Goal: Book appointment/travel/reservation

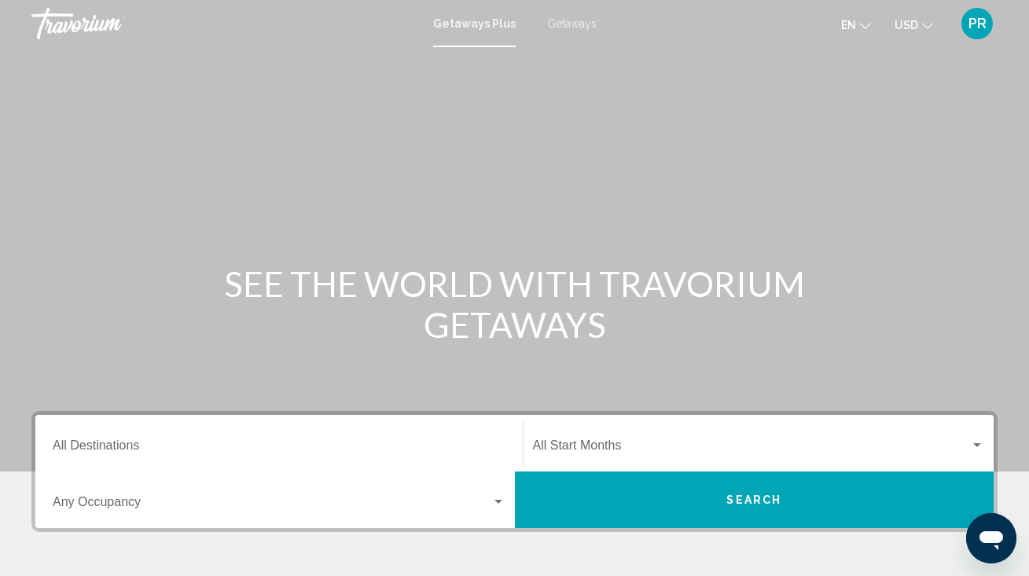
click at [176, 431] on div "Destination All Destinations" at bounding box center [279, 444] width 453 height 50
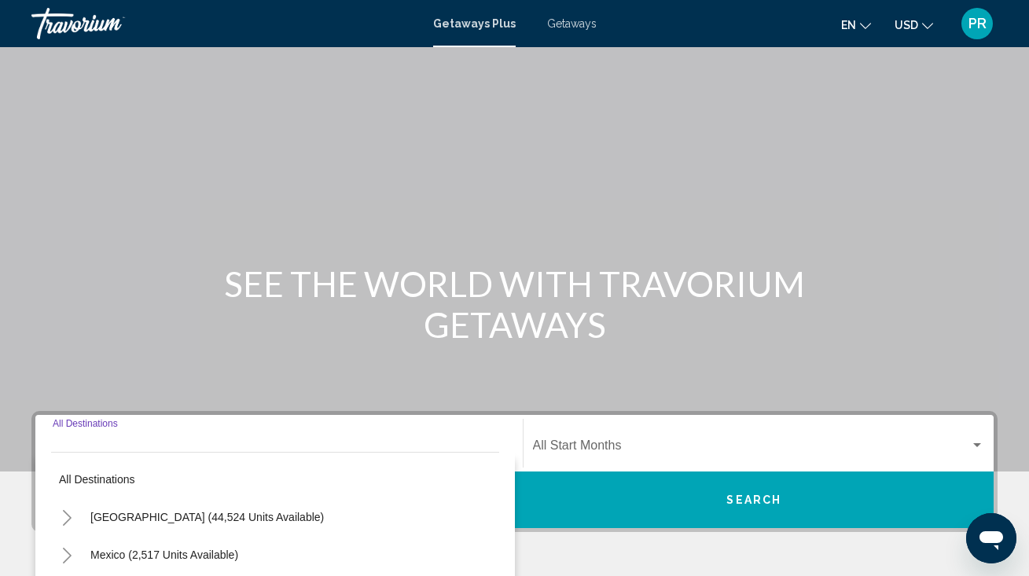
scroll to position [306, 0]
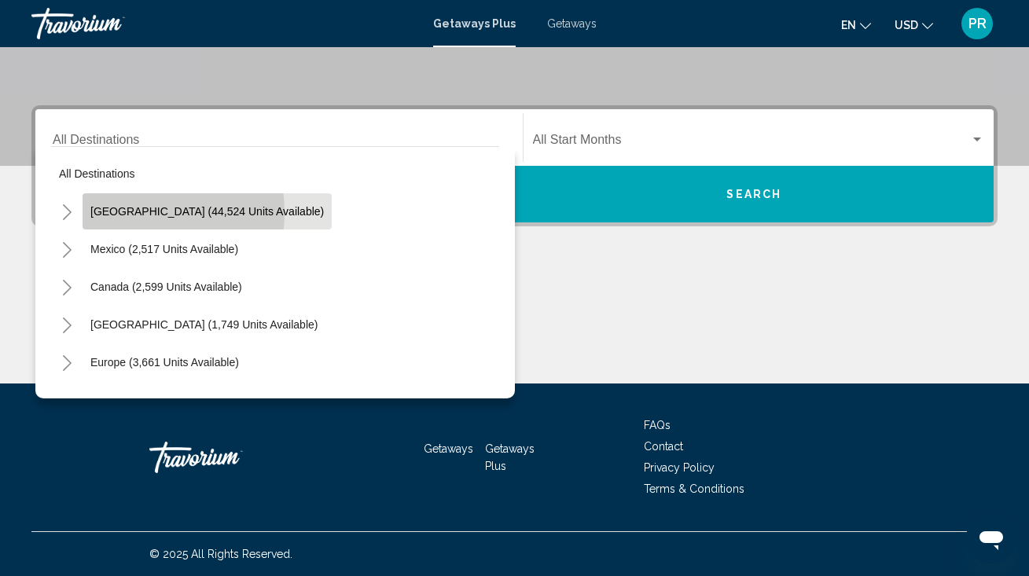
click at [134, 212] on span "[GEOGRAPHIC_DATA] (44,524 units available)" at bounding box center [206, 211] width 233 height 13
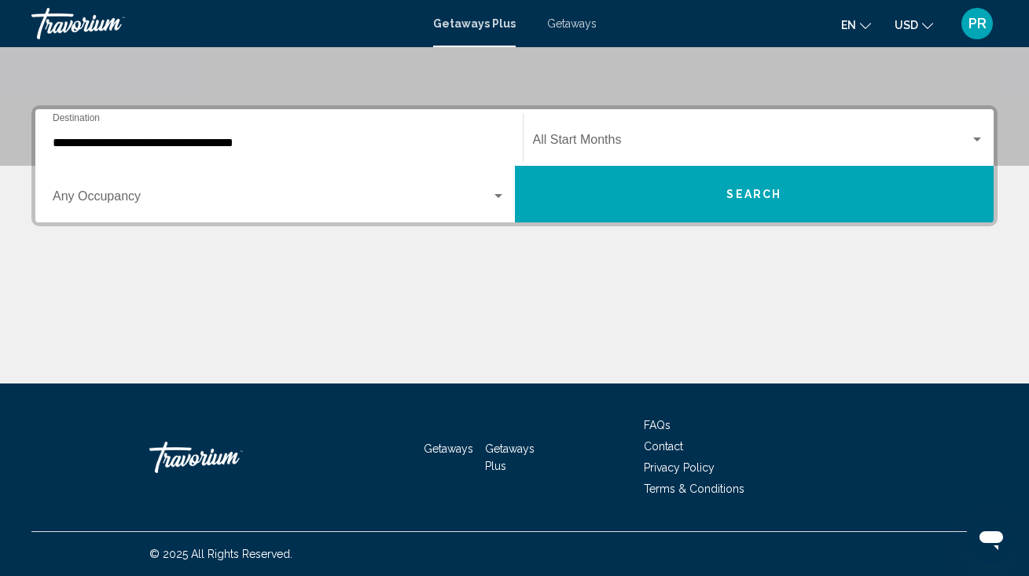
click at [120, 189] on div "Occupancy Any Occupancy" at bounding box center [279, 195] width 453 height 50
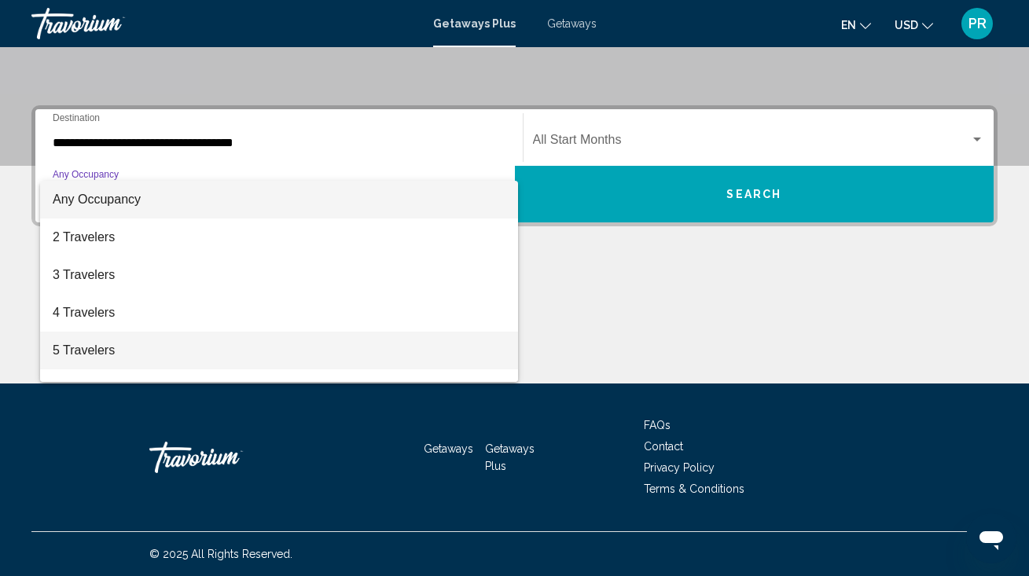
click at [115, 346] on span "5 Travelers" at bounding box center [279, 351] width 453 height 38
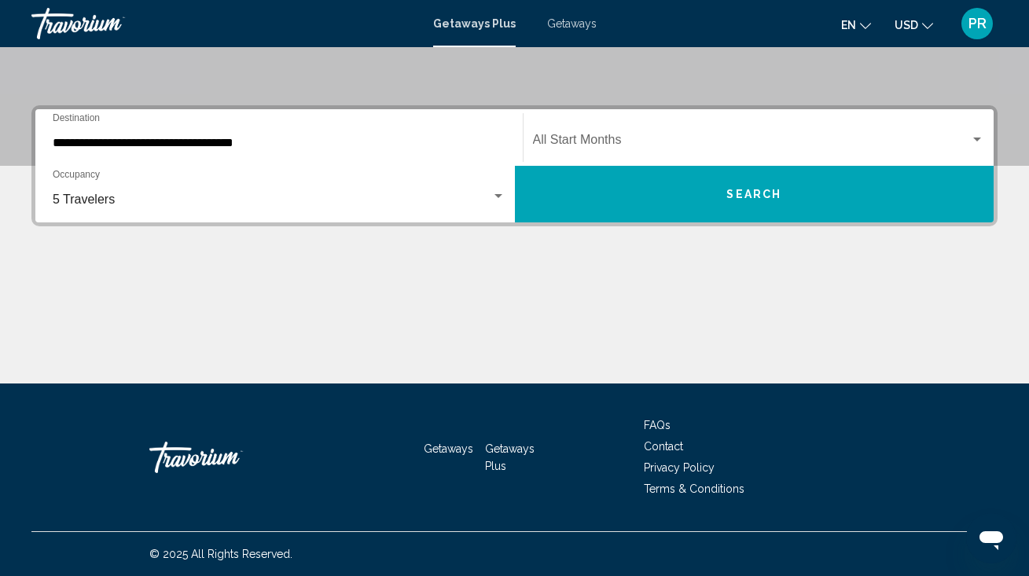
click at [185, 134] on div "**********" at bounding box center [279, 138] width 453 height 50
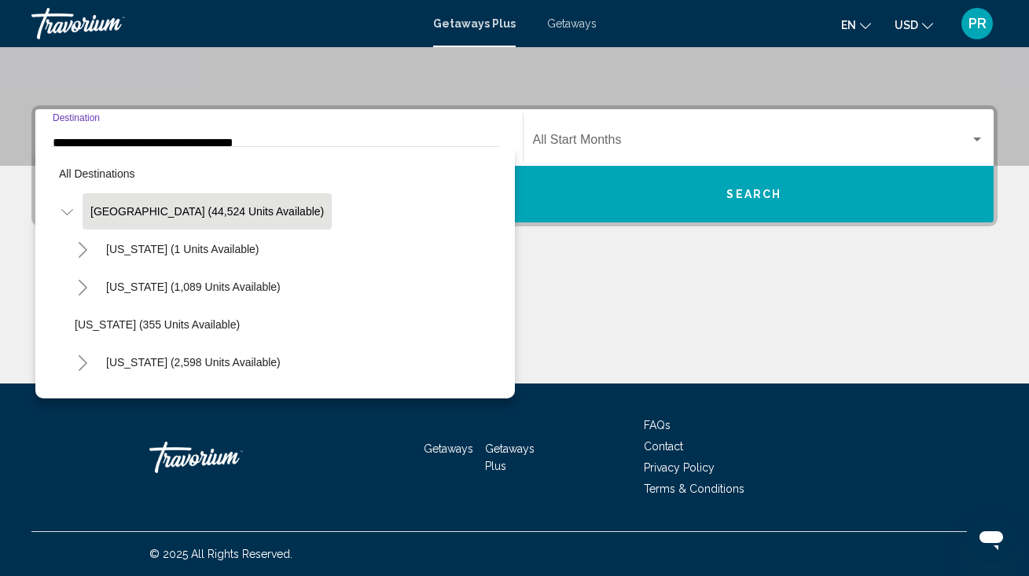
scroll to position [229, 0]
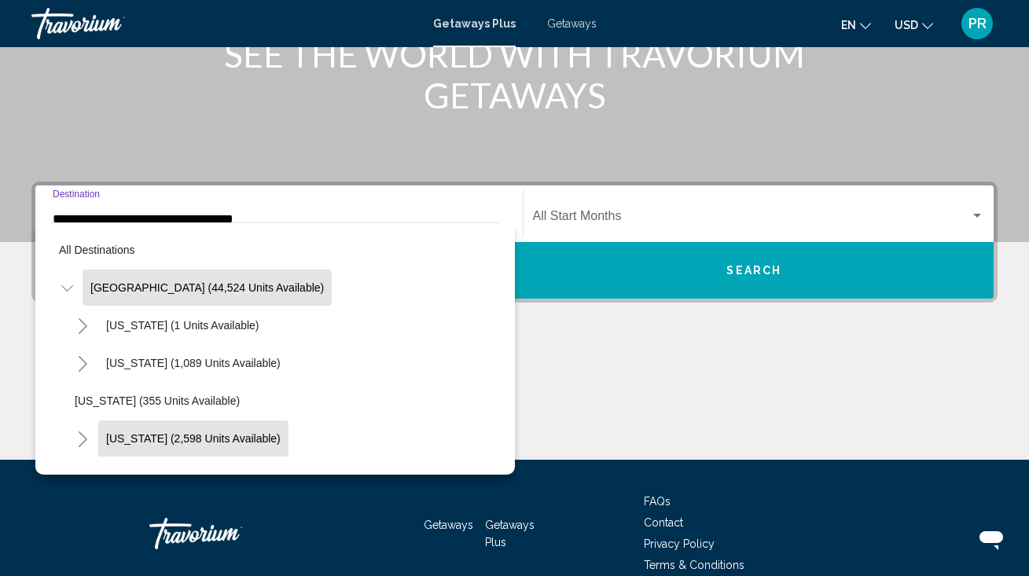
click at [200, 423] on button "[US_STATE] (2,598 units available)" at bounding box center [193, 438] width 190 height 36
type input "**********"
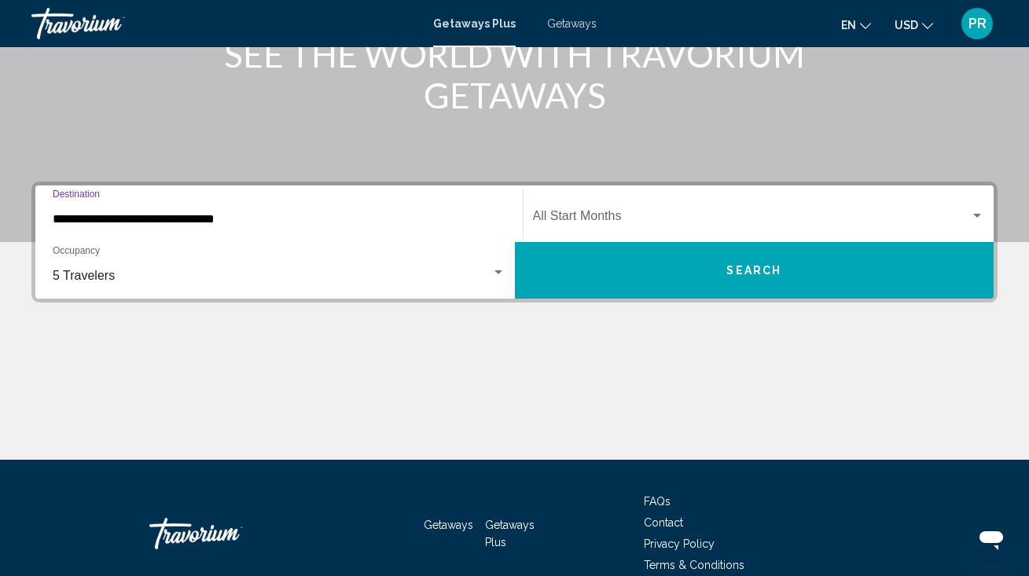
scroll to position [306, 0]
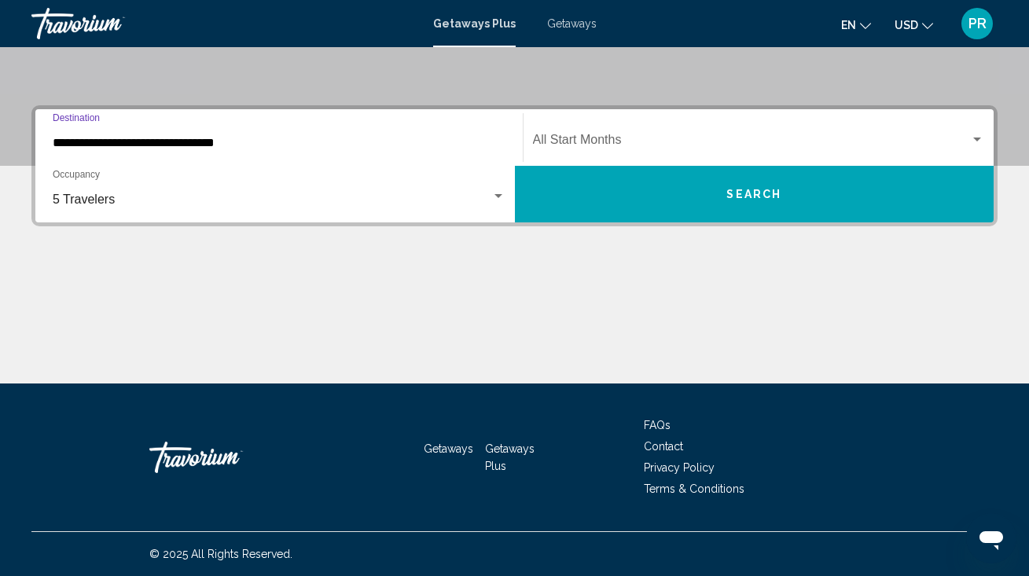
click at [702, 208] on button "Search" at bounding box center [754, 194] width 479 height 57
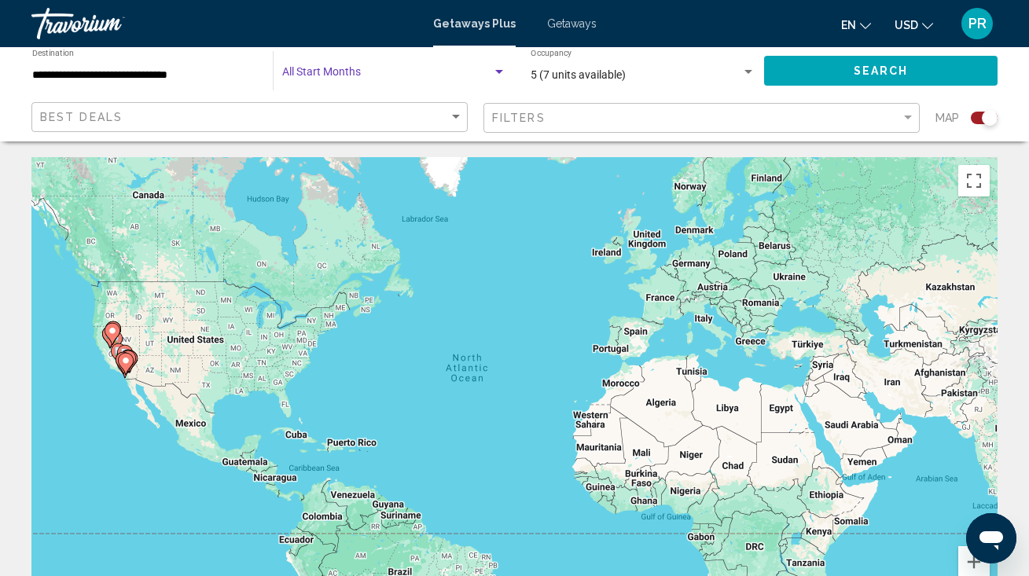
click at [413, 73] on span "Search widget" at bounding box center [387, 75] width 210 height 13
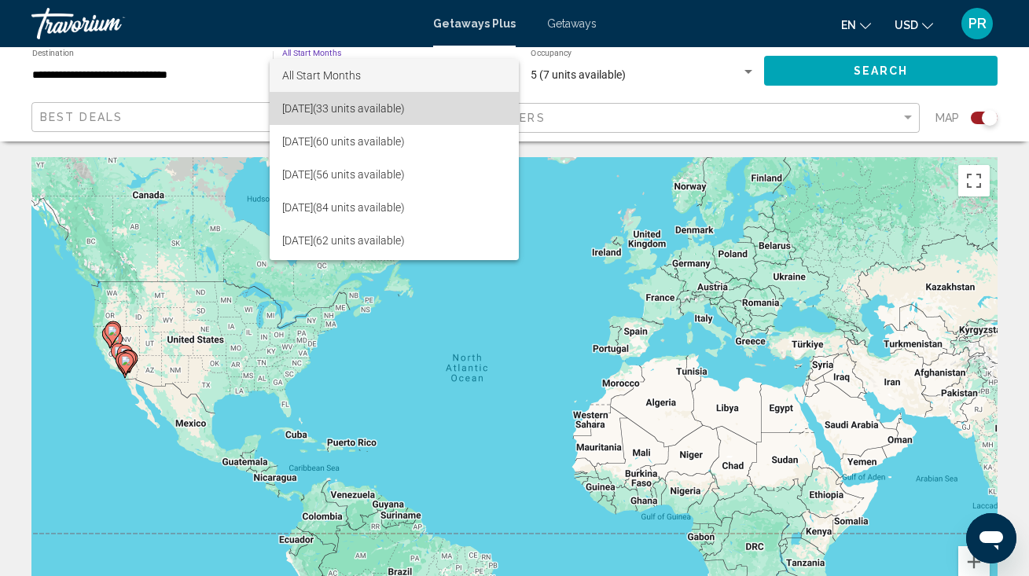
click at [409, 116] on span "[DATE] (33 units available)" at bounding box center [394, 108] width 224 height 33
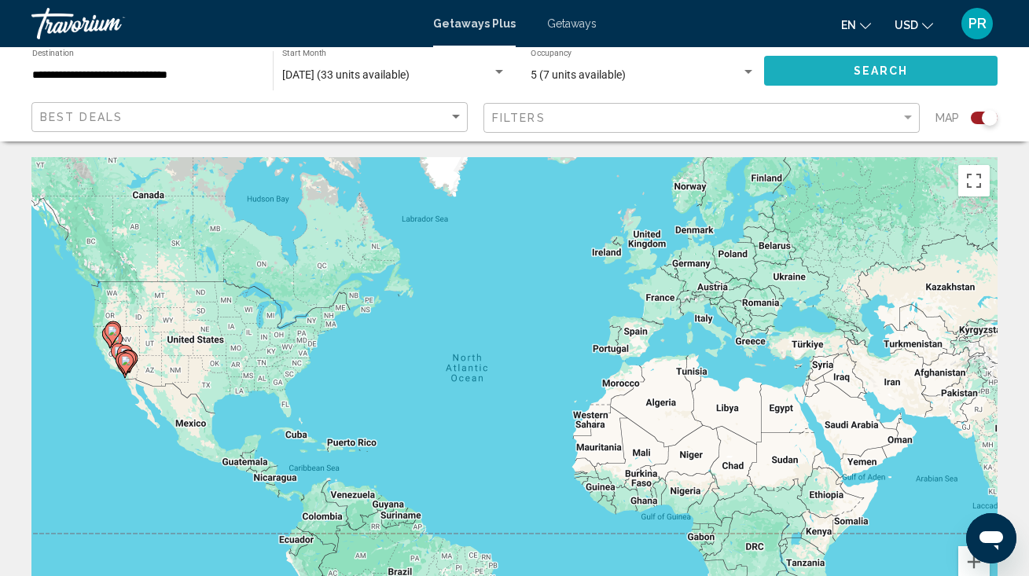
click at [807, 72] on button "Search" at bounding box center [880, 70] width 233 height 29
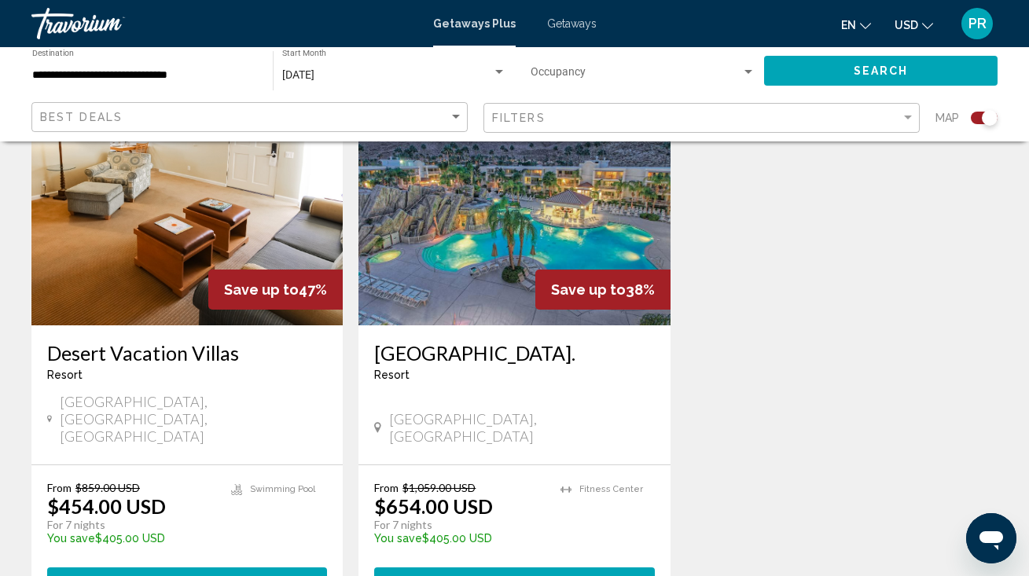
scroll to position [1772, 0]
click at [623, 567] on button "View Resort ( 1 unit )" at bounding box center [514, 581] width 280 height 29
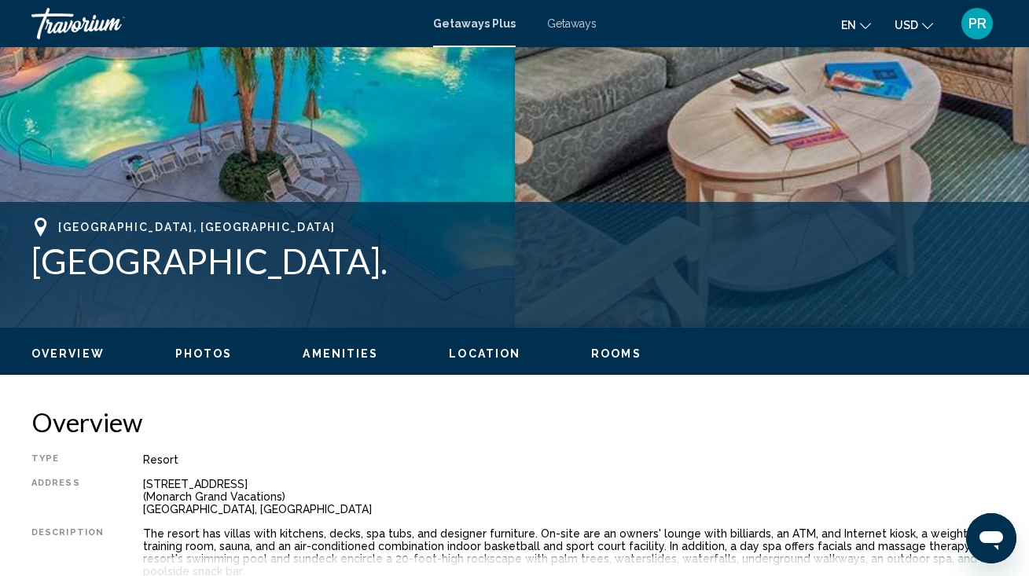
scroll to position [467, 0]
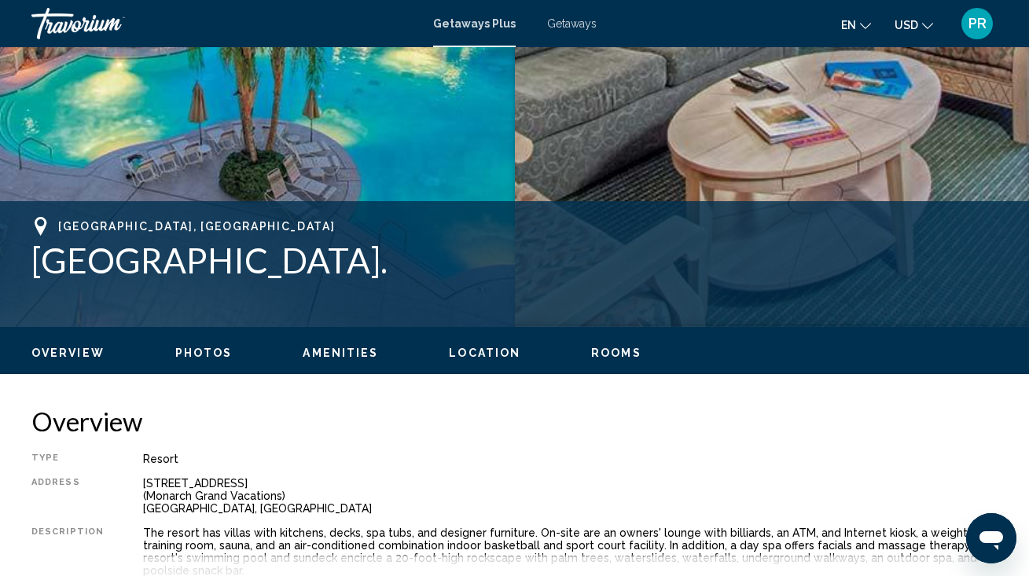
click at [600, 351] on span "Rooms" at bounding box center [616, 353] width 50 height 13
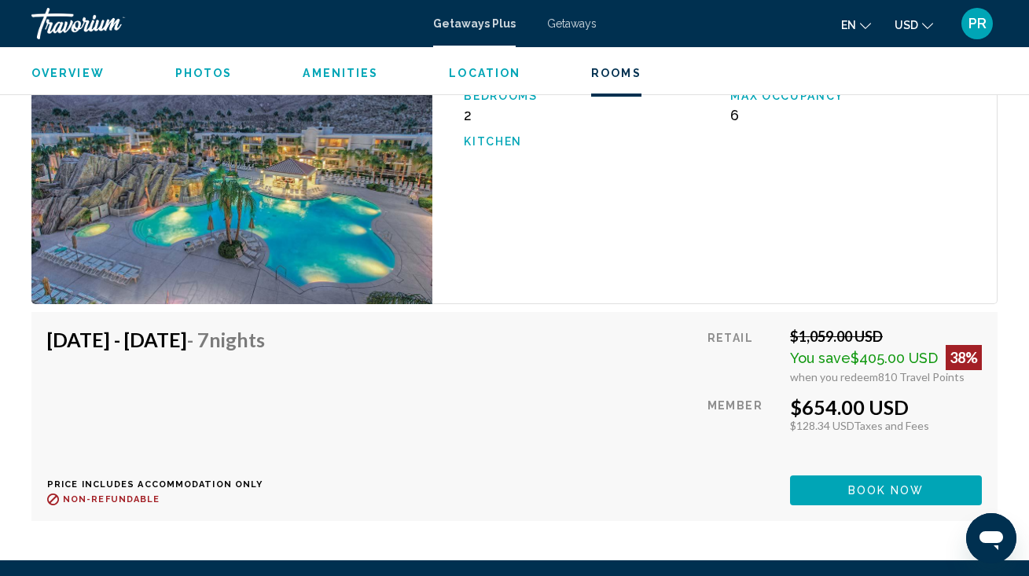
scroll to position [2941, 0]
click at [873, 485] on span "Book now" at bounding box center [886, 491] width 76 height 13
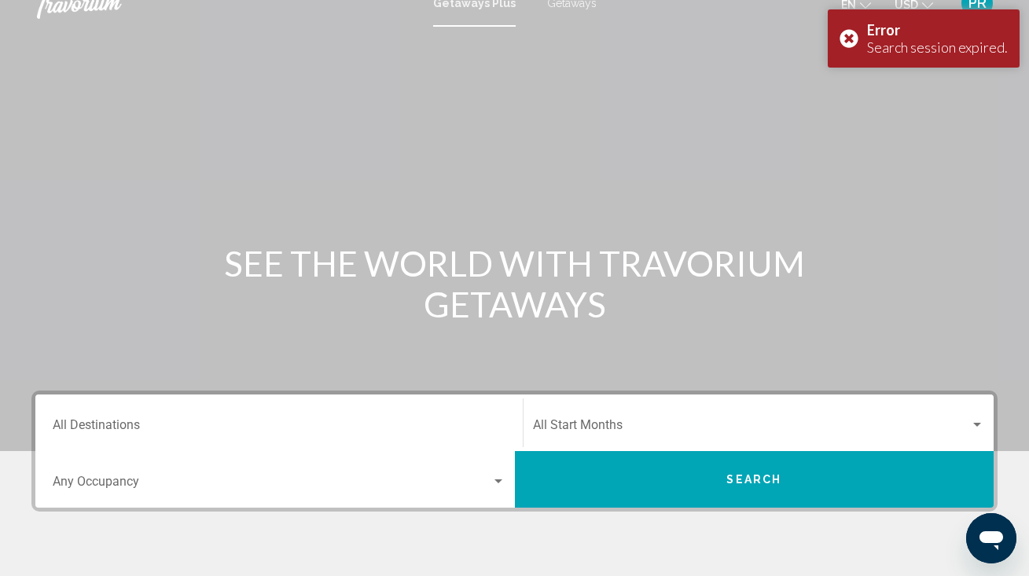
scroll to position [19, 0]
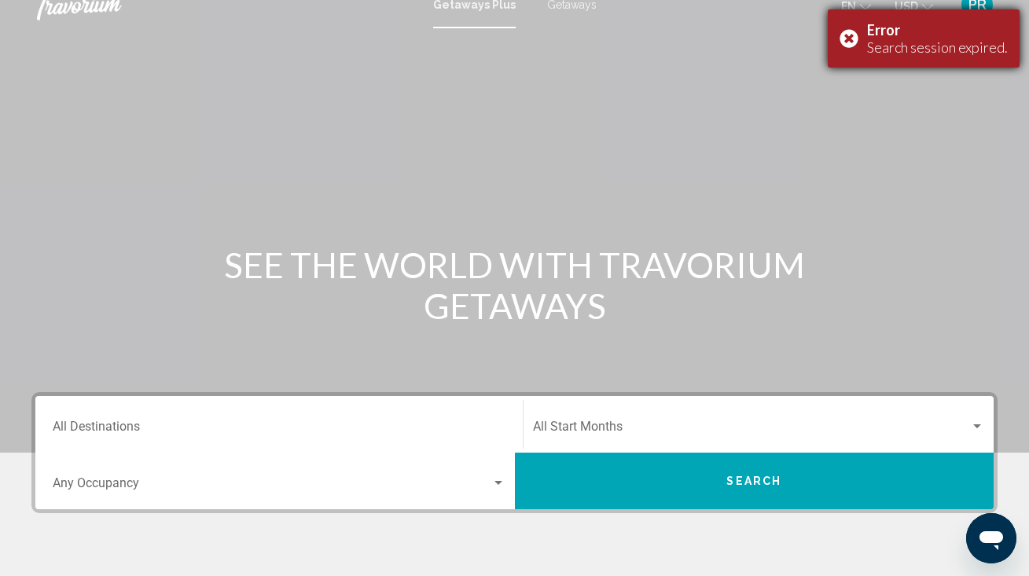
click at [853, 38] on div "Error Search session expired." at bounding box center [923, 38] width 192 height 58
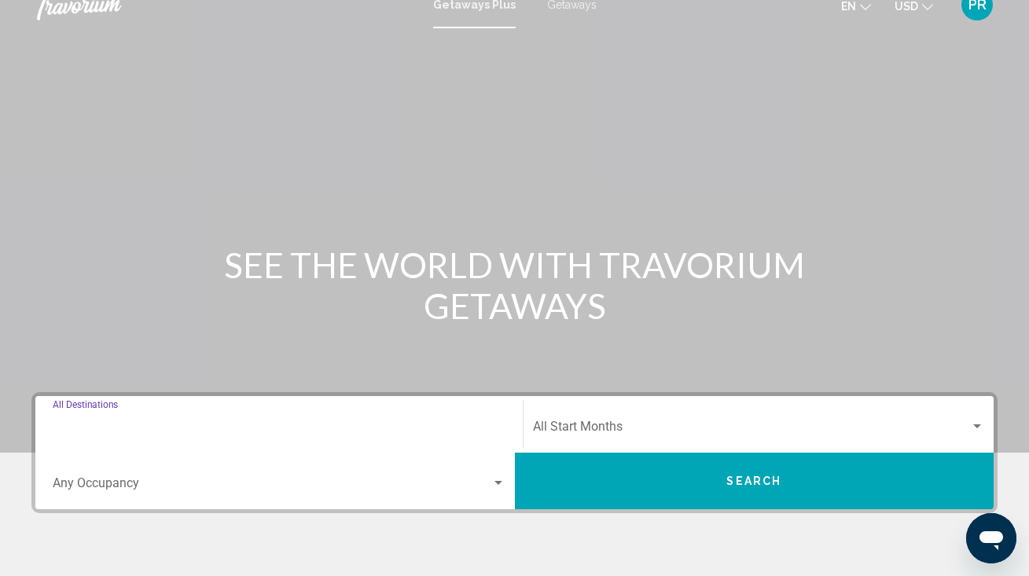
click at [189, 428] on input "Destination All Destinations" at bounding box center [279, 430] width 453 height 14
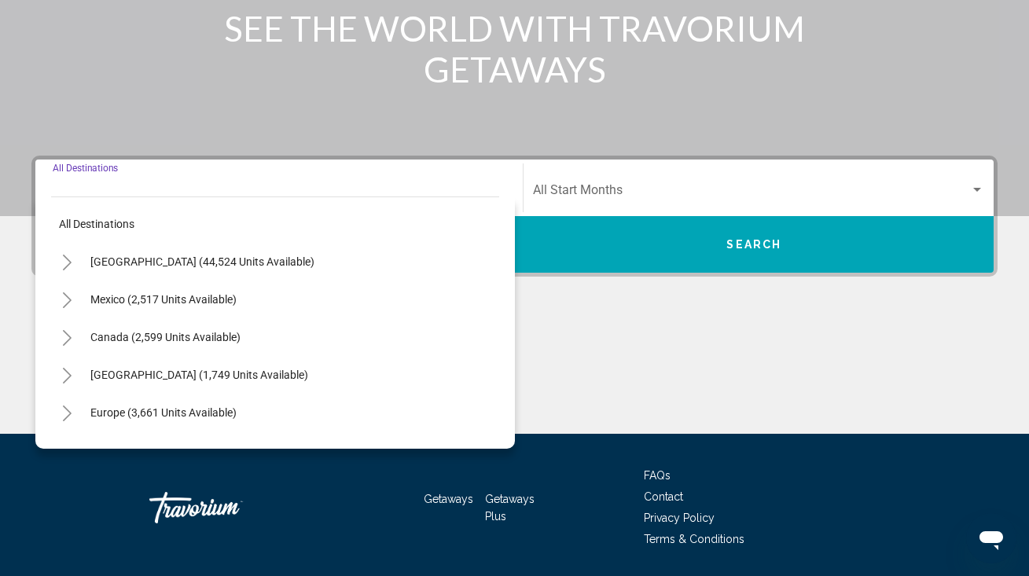
scroll to position [306, 0]
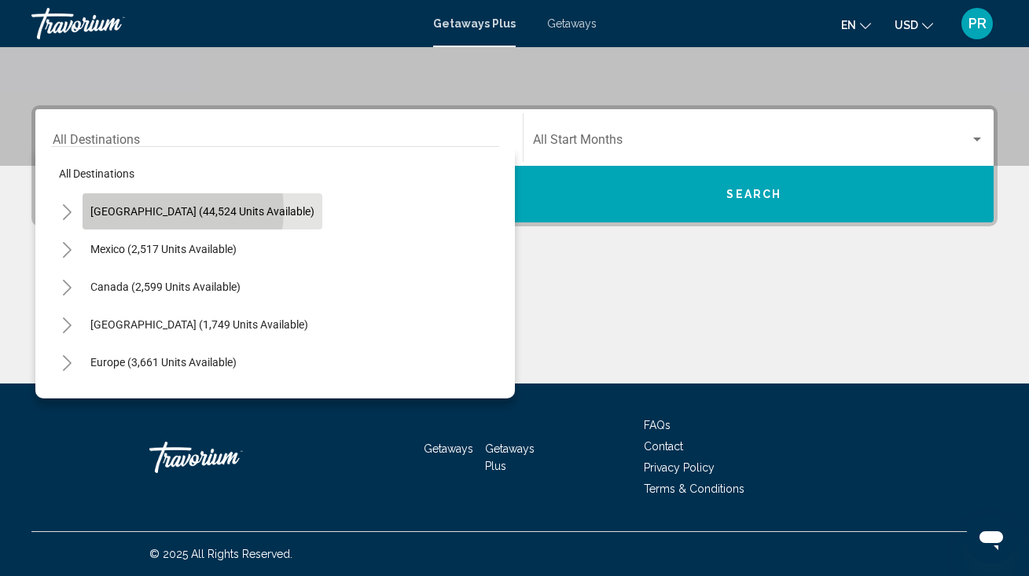
click at [160, 211] on span "[GEOGRAPHIC_DATA] (44,524 units available)" at bounding box center [202, 211] width 224 height 13
type input "**********"
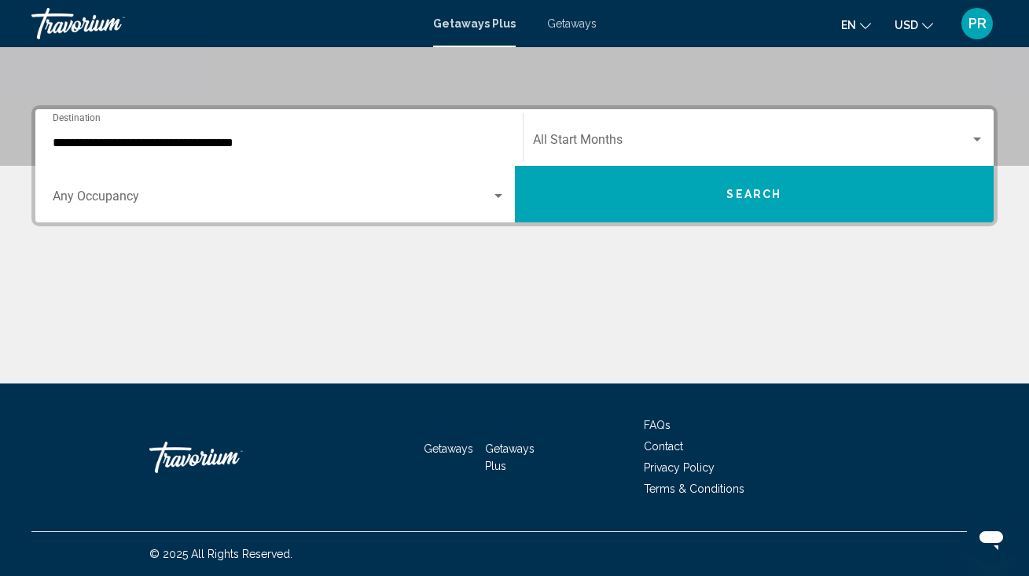
click at [160, 208] on div "Occupancy Any Occupancy" at bounding box center [279, 195] width 453 height 50
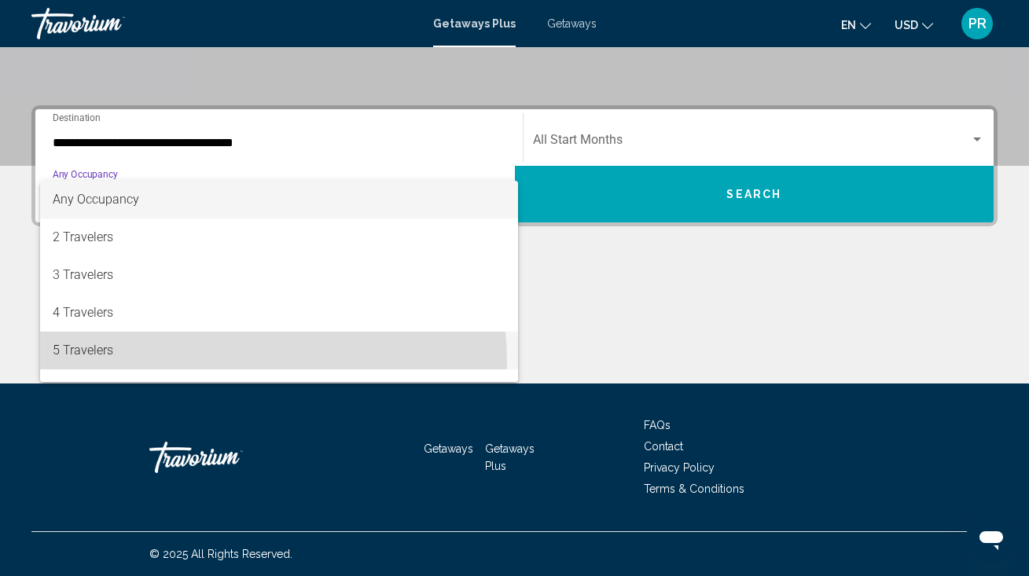
click at [139, 365] on span "5 Travelers" at bounding box center [279, 351] width 453 height 38
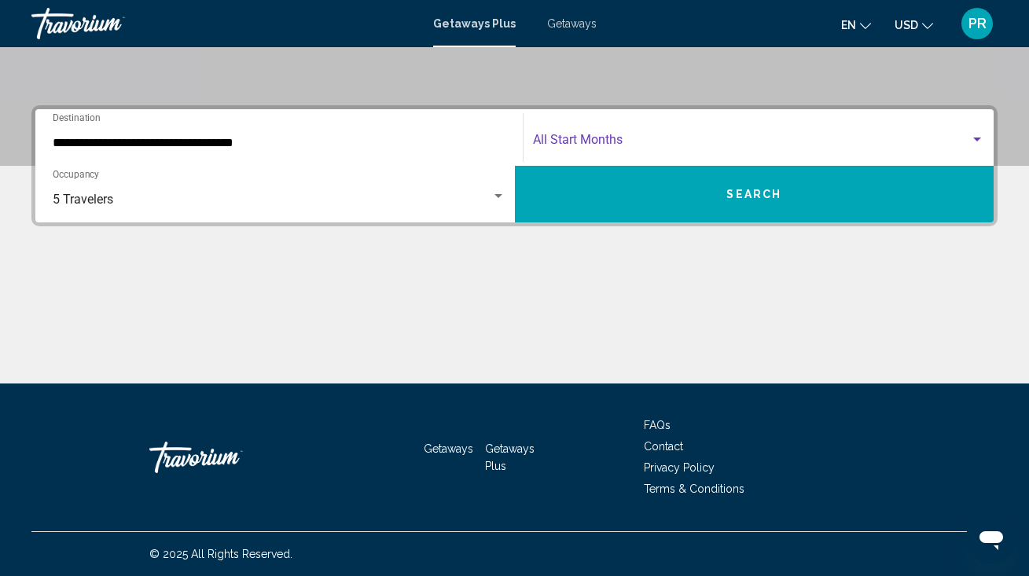
click at [584, 147] on span "Search widget" at bounding box center [752, 143] width 438 height 14
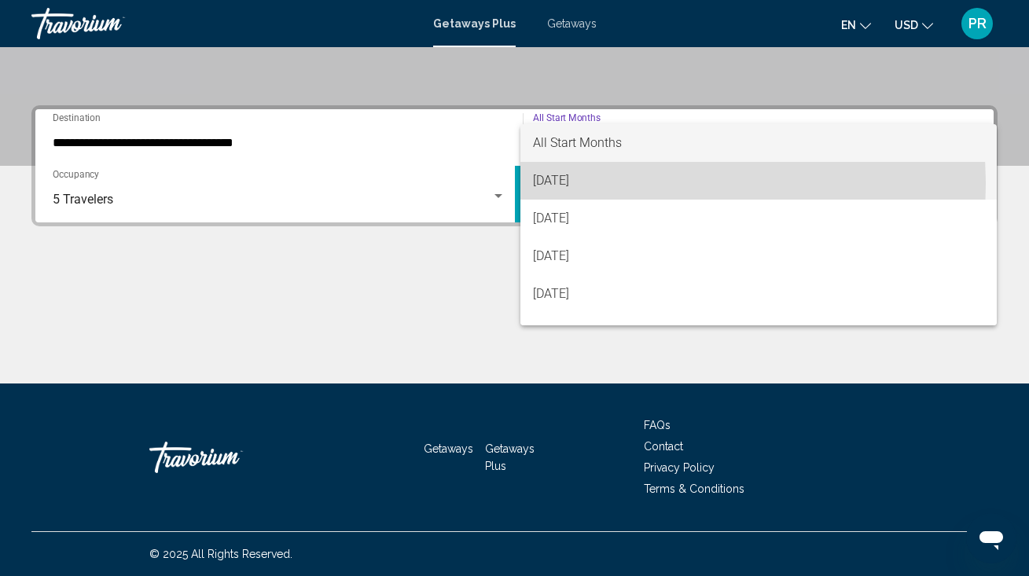
click at [579, 185] on span "[DATE]" at bounding box center [759, 181] width 452 height 38
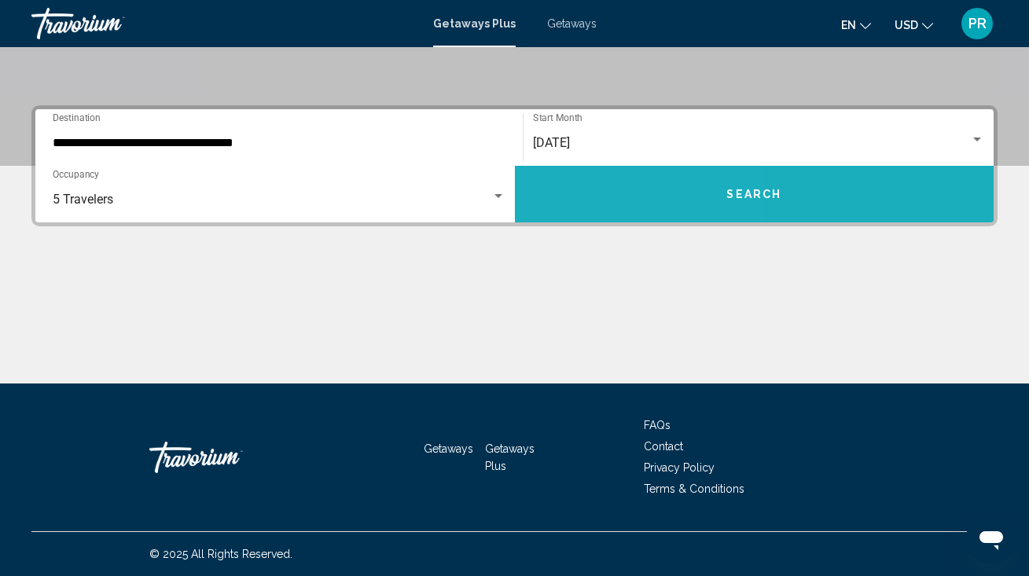
click at [579, 185] on button "Search" at bounding box center [754, 194] width 479 height 57
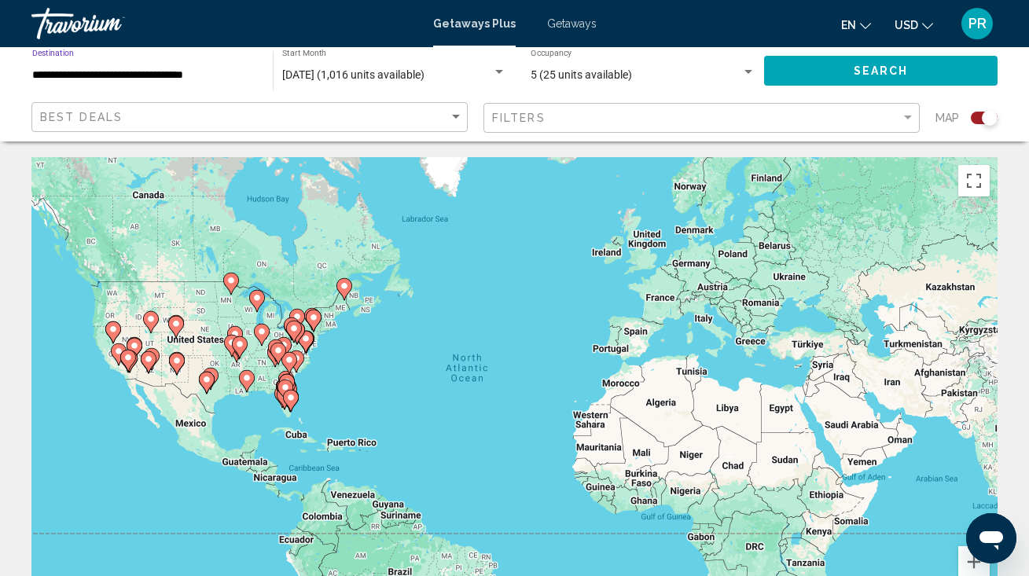
click at [184, 72] on input "**********" at bounding box center [144, 75] width 225 height 13
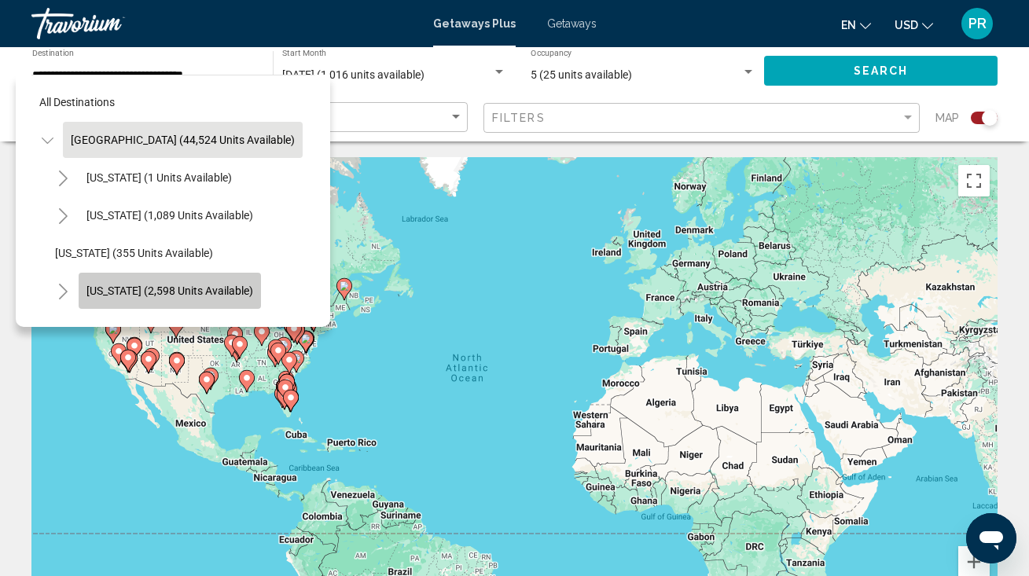
click at [204, 290] on span "[US_STATE] (2,598 units available)" at bounding box center [169, 290] width 167 height 13
type input "**********"
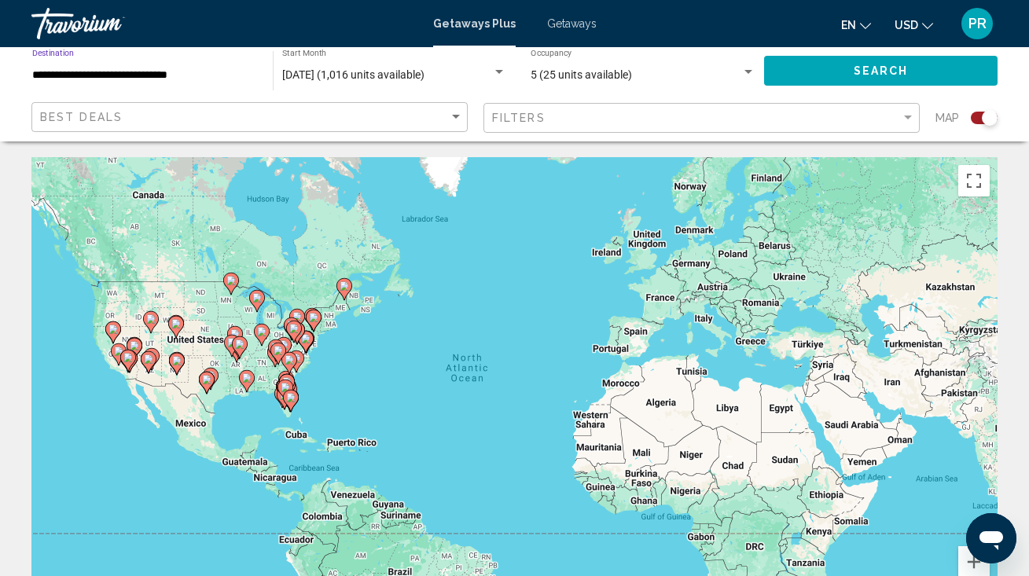
click at [840, 72] on button "Search" at bounding box center [880, 70] width 233 height 29
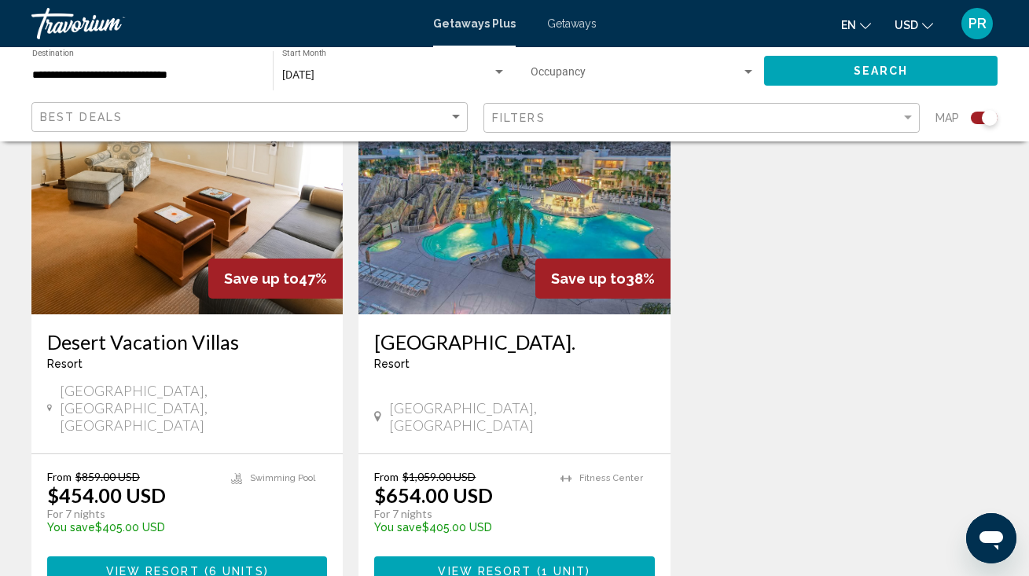
scroll to position [1785, 0]
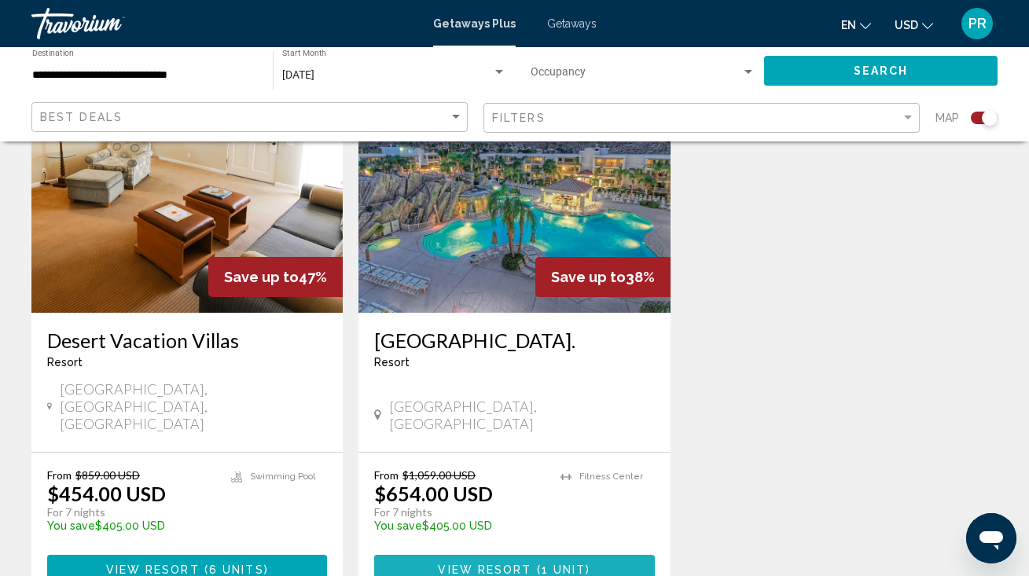
click at [534, 563] on span "Main content" at bounding box center [534, 569] width 5 height 13
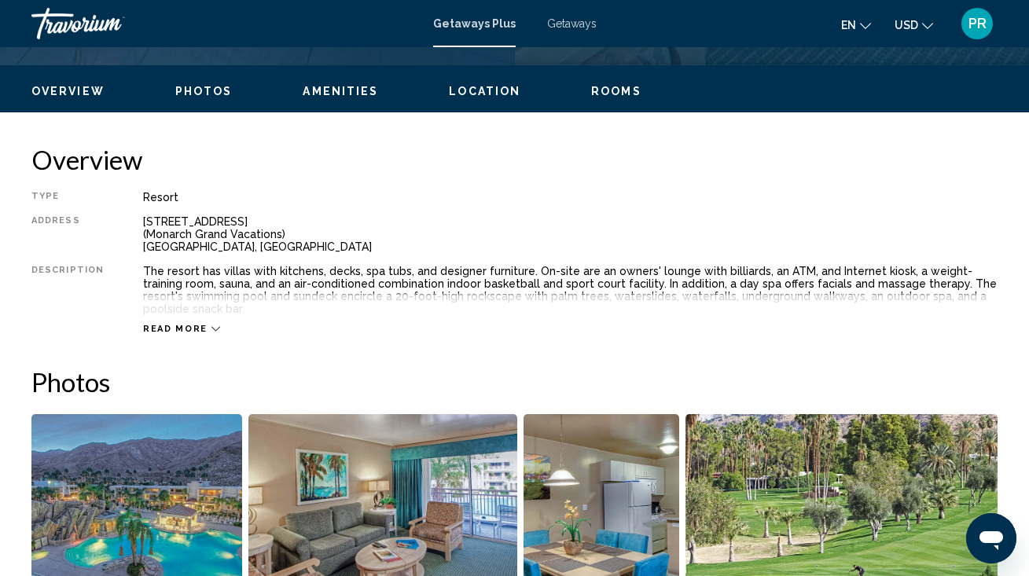
scroll to position [726, 0]
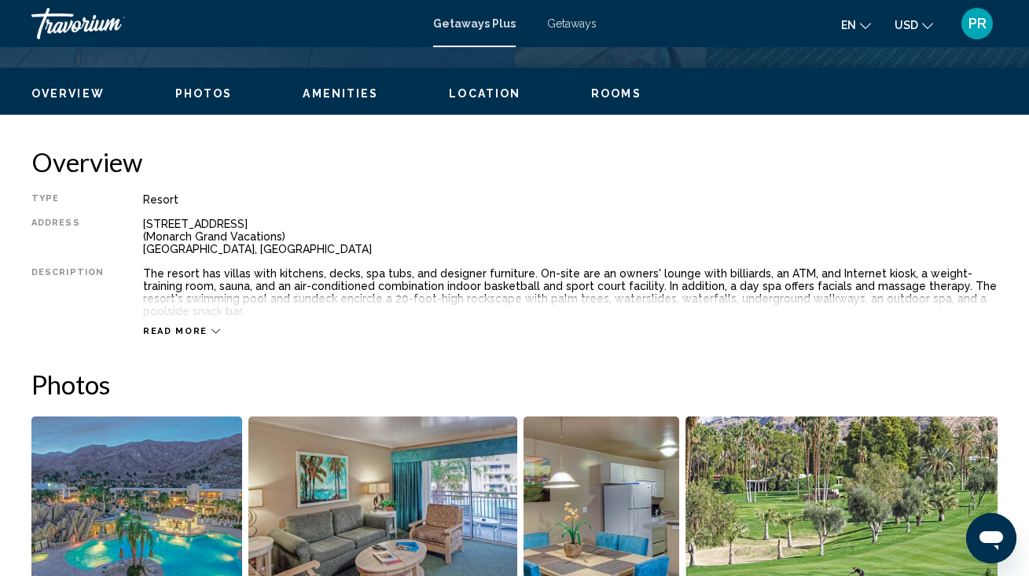
click at [590, 103] on div "Overview Photos Amenities Location Rooms Search" at bounding box center [514, 92] width 1029 height 49
click at [593, 95] on span "Rooms" at bounding box center [616, 93] width 50 height 13
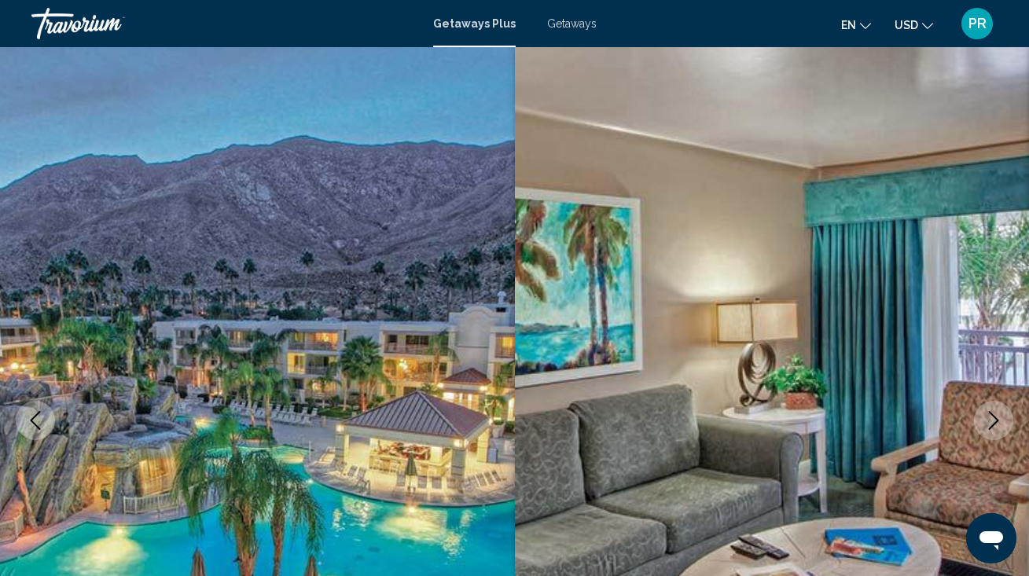
scroll to position [0, 0]
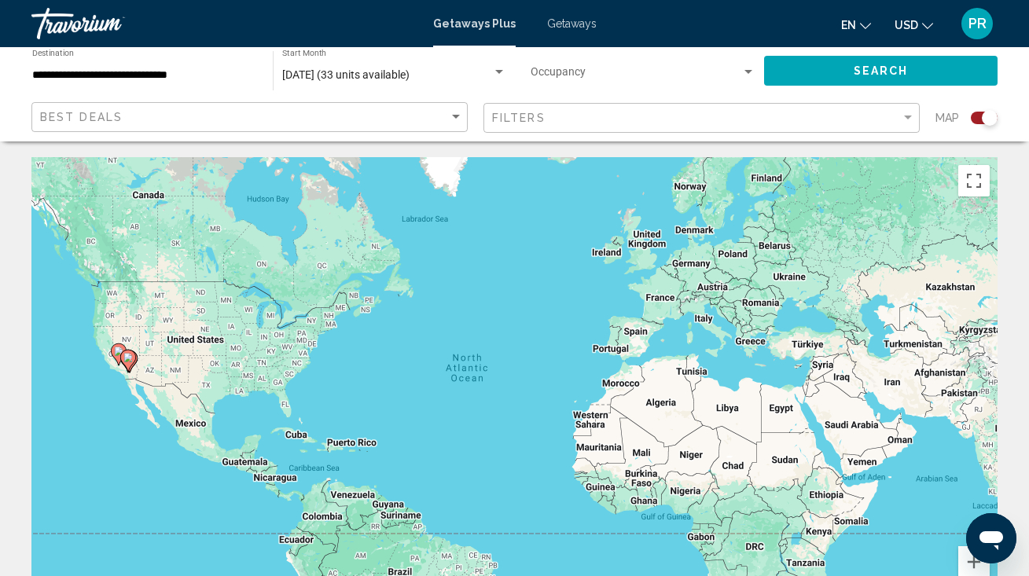
click at [550, 77] on span "Search widget" at bounding box center [635, 75] width 211 height 13
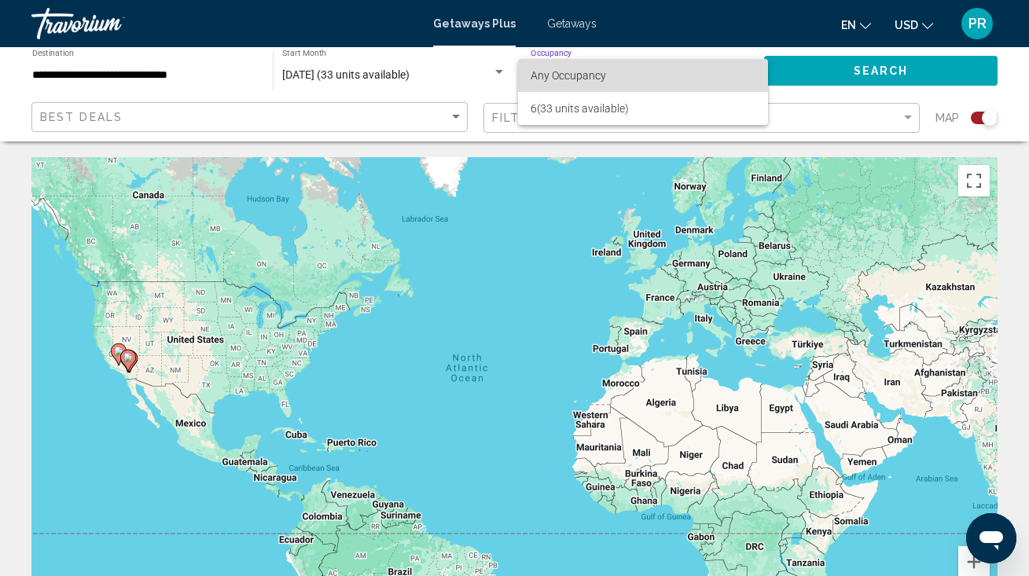
click at [574, 72] on span "Any Occupancy" at bounding box center [567, 75] width 75 height 13
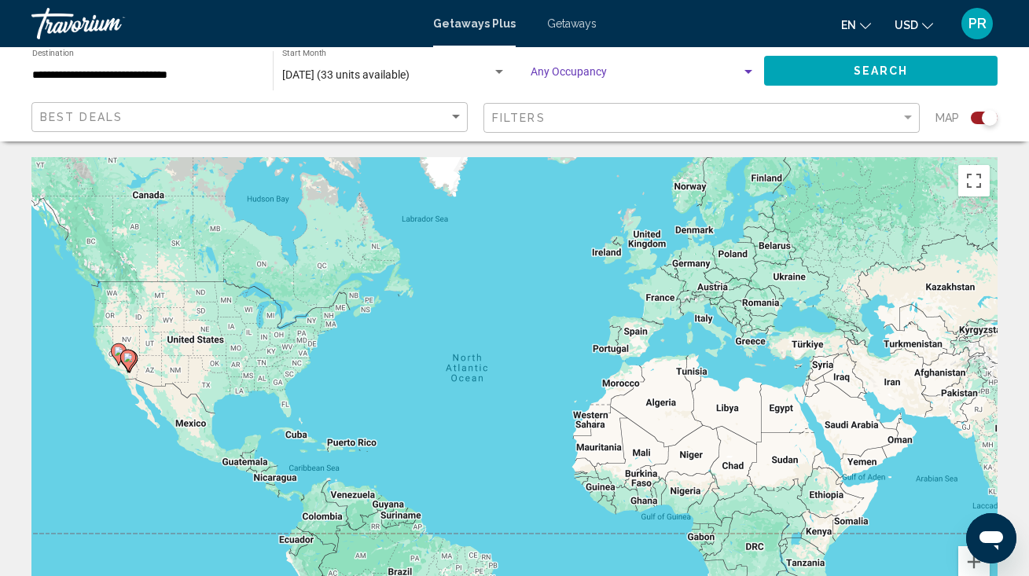
click at [587, 73] on span "Search widget" at bounding box center [635, 75] width 211 height 13
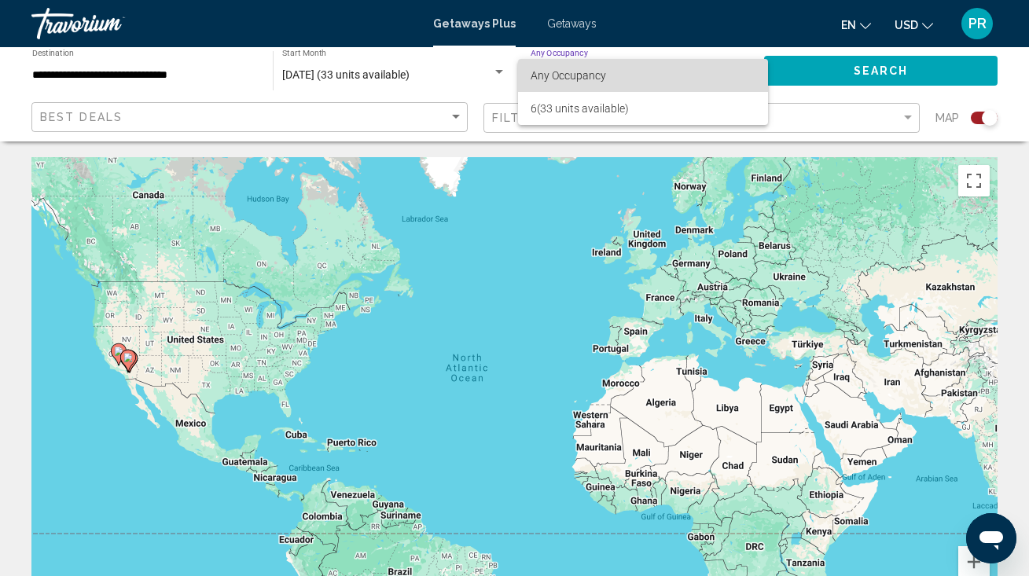
click at [751, 74] on span "Any Occupancy" at bounding box center [642, 75] width 225 height 33
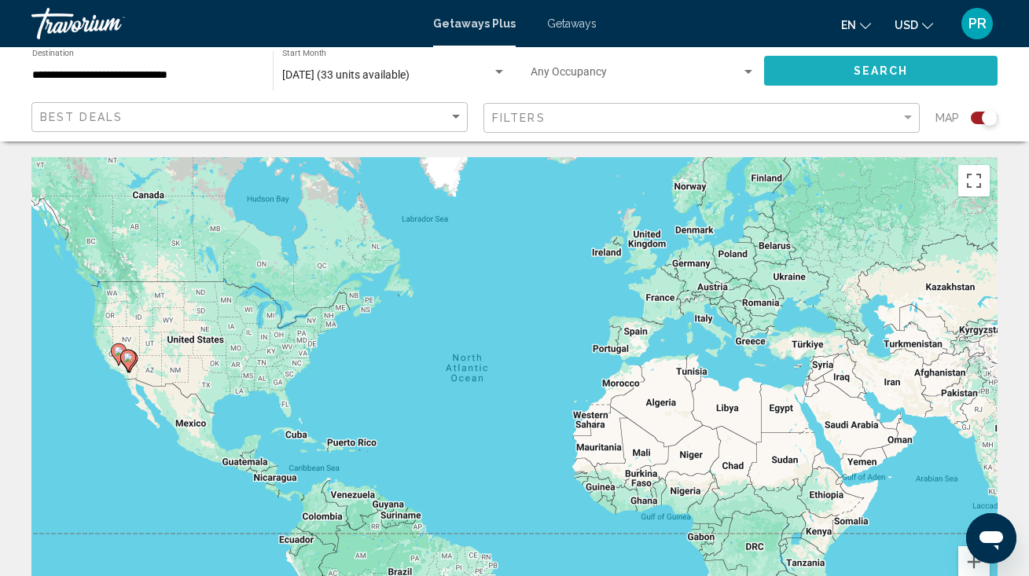
click at [800, 70] on button "Search" at bounding box center [880, 70] width 233 height 29
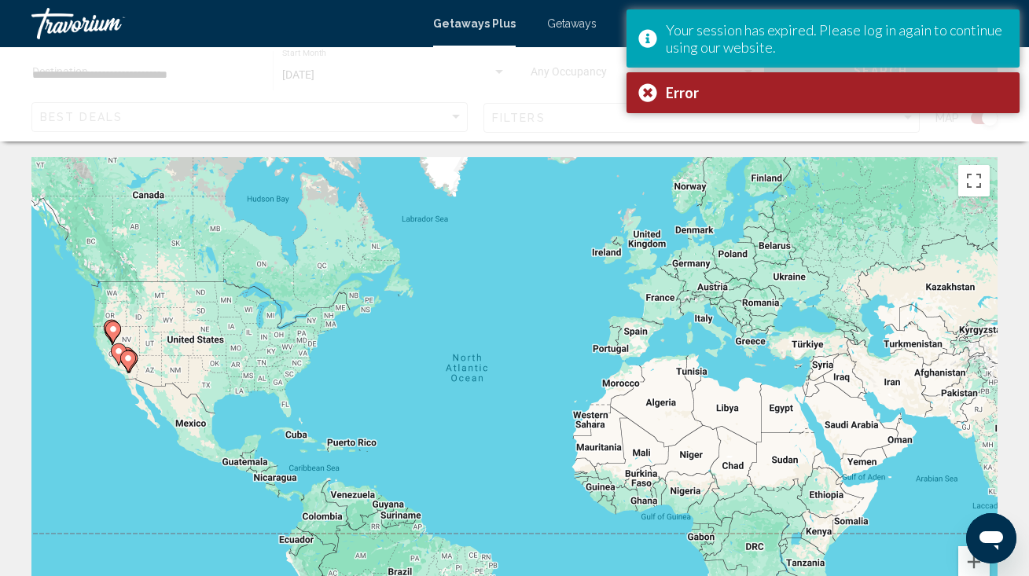
scroll to position [4, 0]
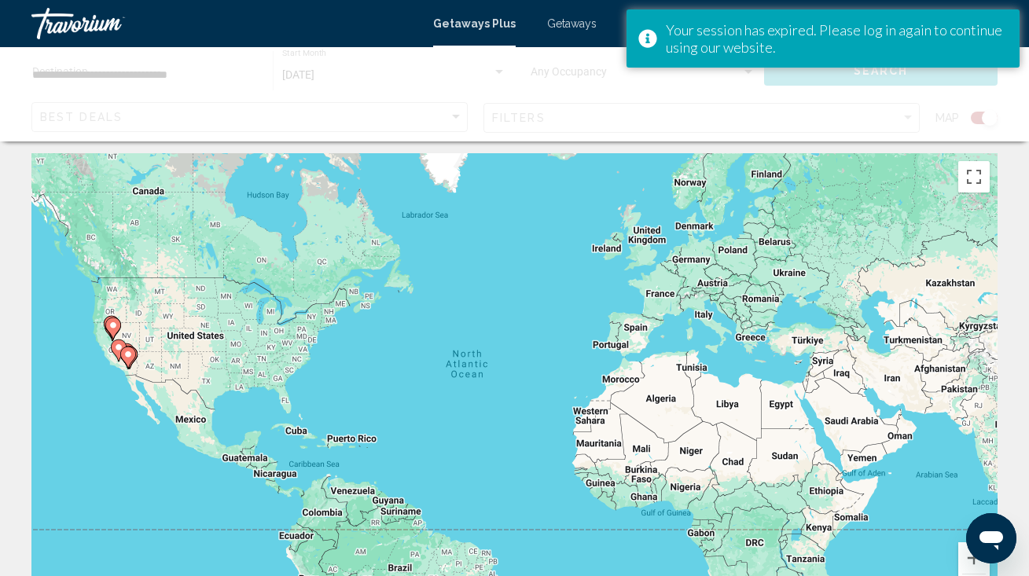
click at [652, 105] on div "Main content" at bounding box center [514, 94] width 1029 height 94
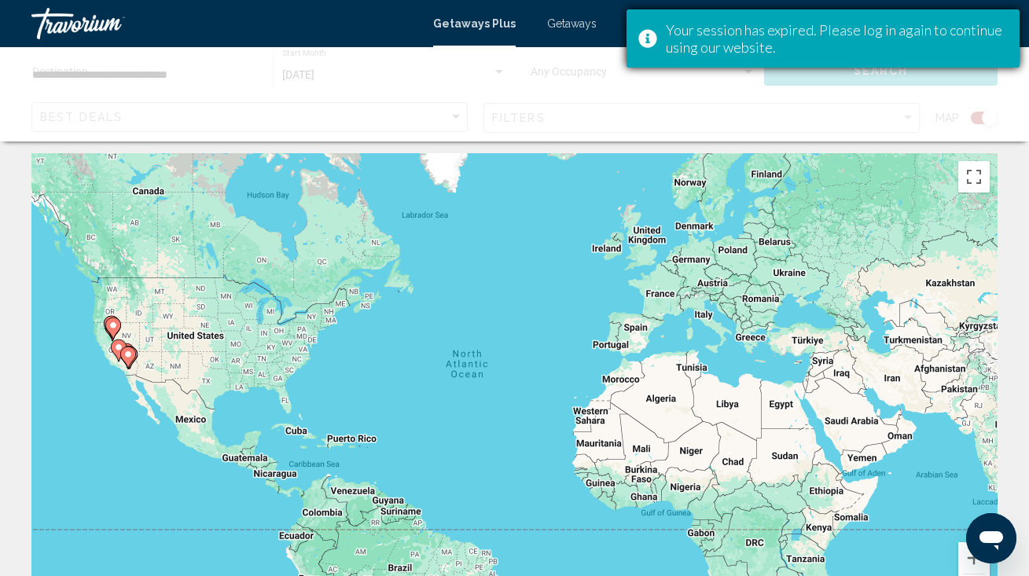
click at [637, 20] on div "Your session has expired. Please log in again to continue using our website." at bounding box center [822, 38] width 393 height 58
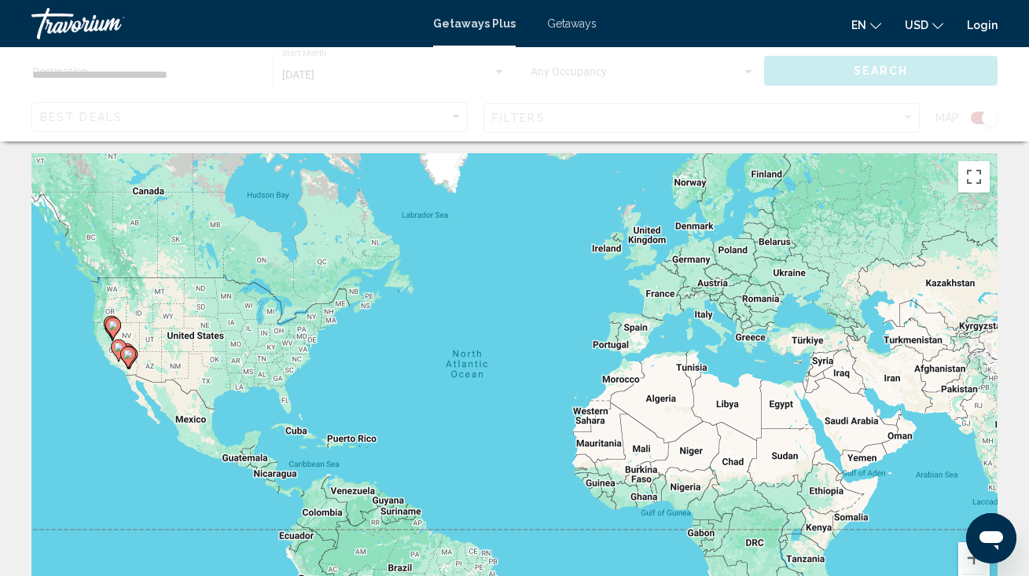
click at [975, 22] on link "Login" at bounding box center [982, 25] width 31 height 13
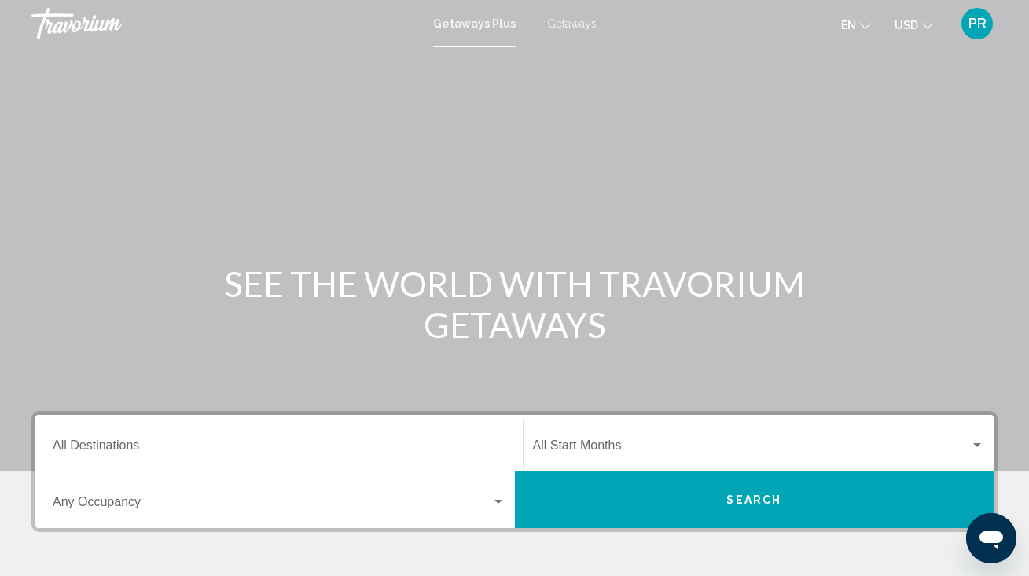
click at [157, 435] on div "Destination All Destinations" at bounding box center [279, 444] width 453 height 50
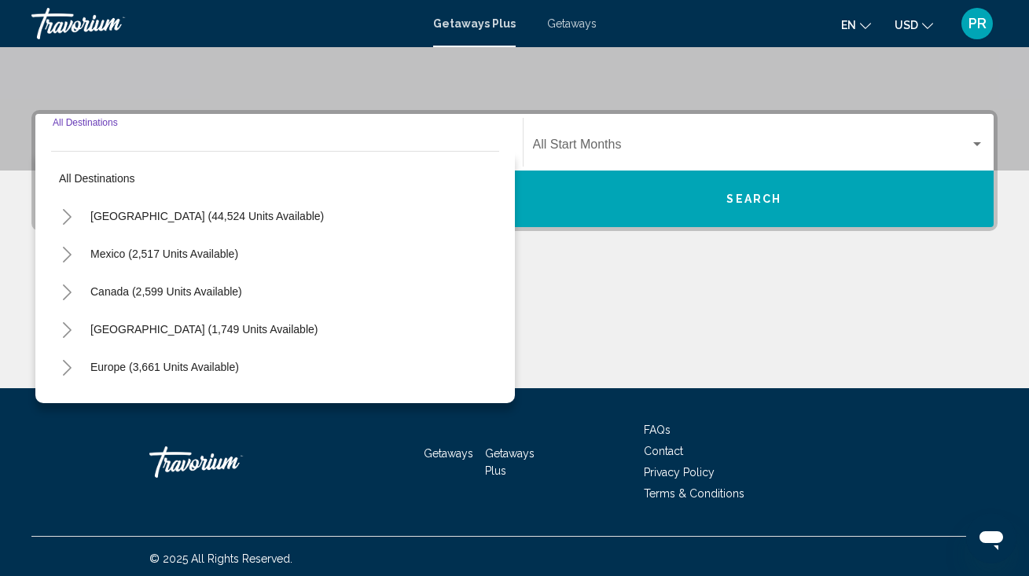
scroll to position [306, 0]
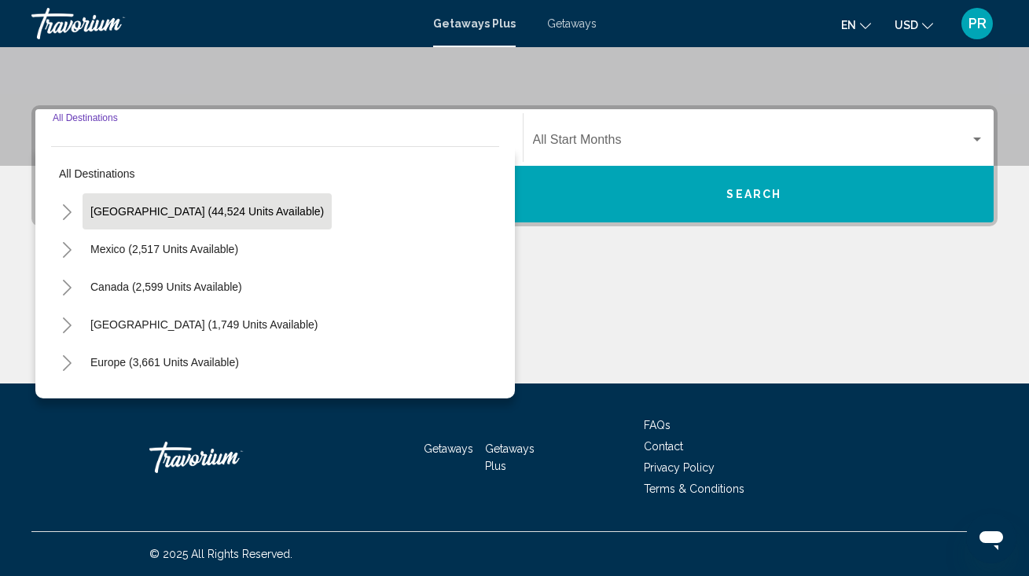
click at [138, 223] on button "[GEOGRAPHIC_DATA] (44,524 units available)" at bounding box center [207, 211] width 249 height 36
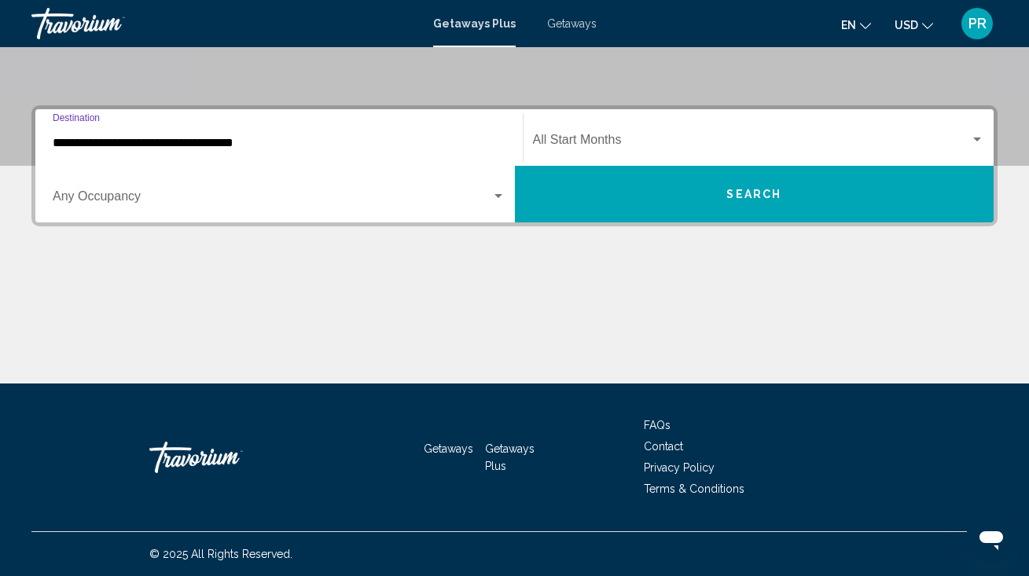
click at [127, 143] on input "**********" at bounding box center [279, 143] width 453 height 14
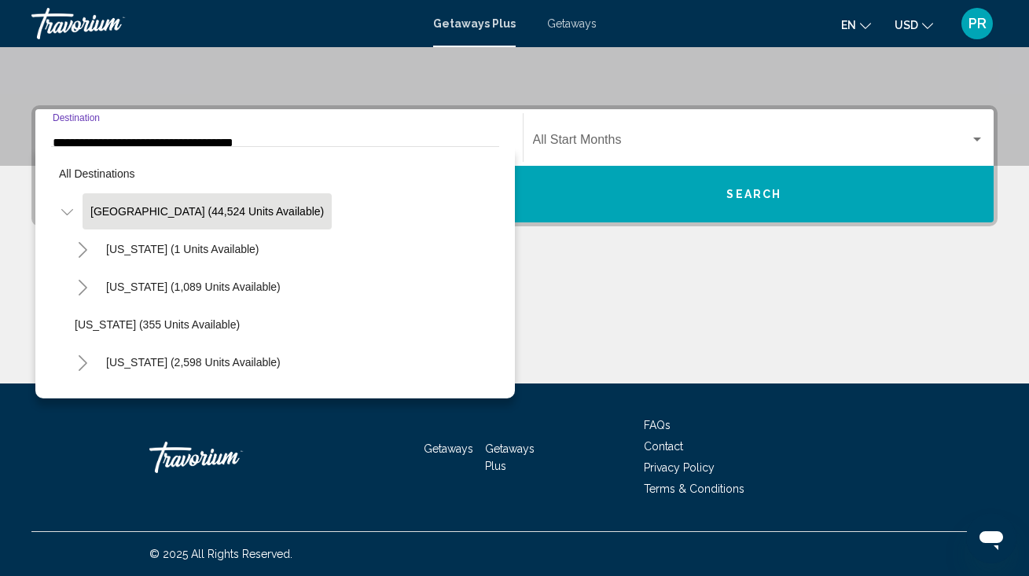
scroll to position [229, 0]
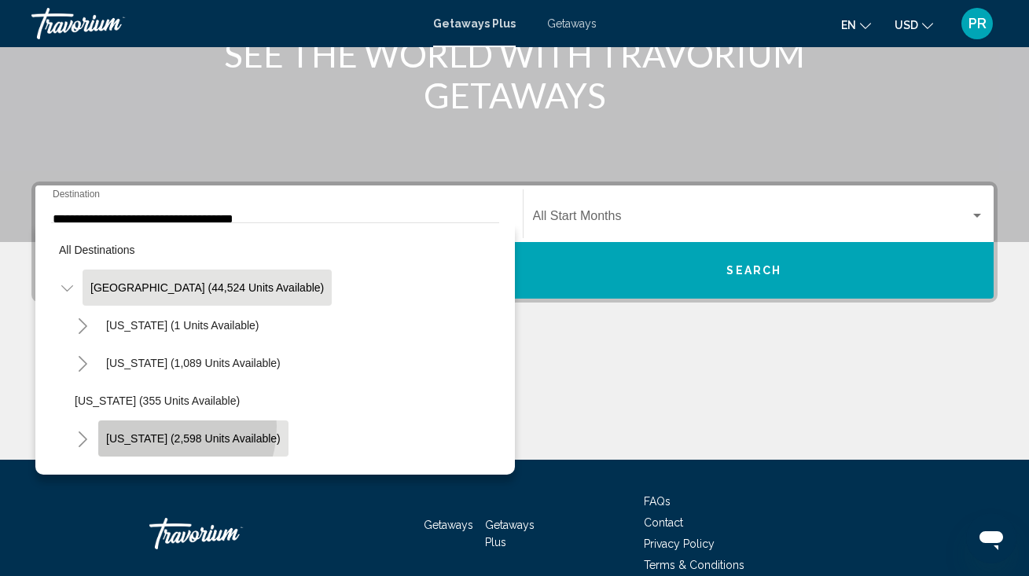
click at [154, 426] on button "[US_STATE] (2,598 units available)" at bounding box center [193, 438] width 190 height 36
type input "**********"
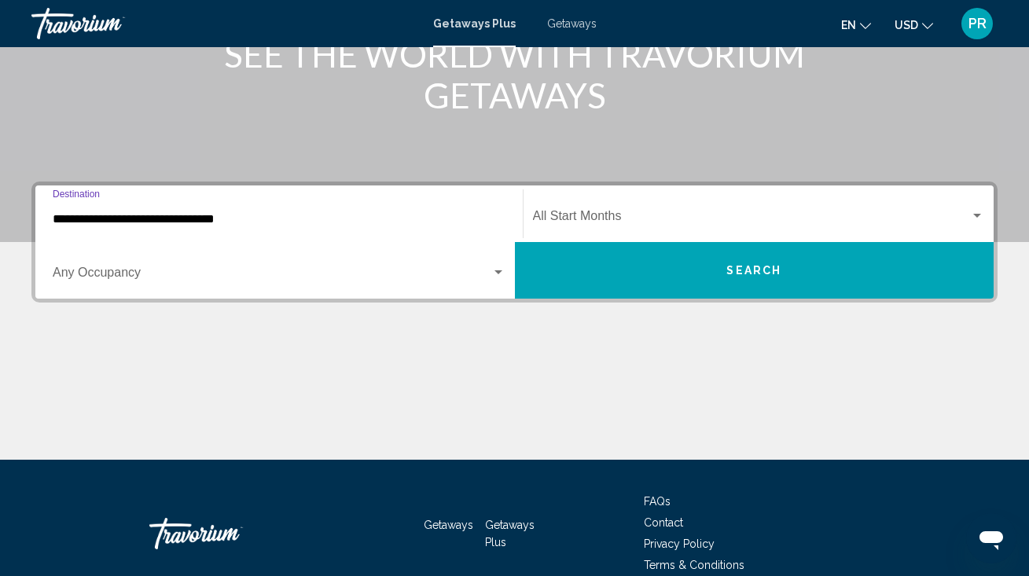
scroll to position [306, 0]
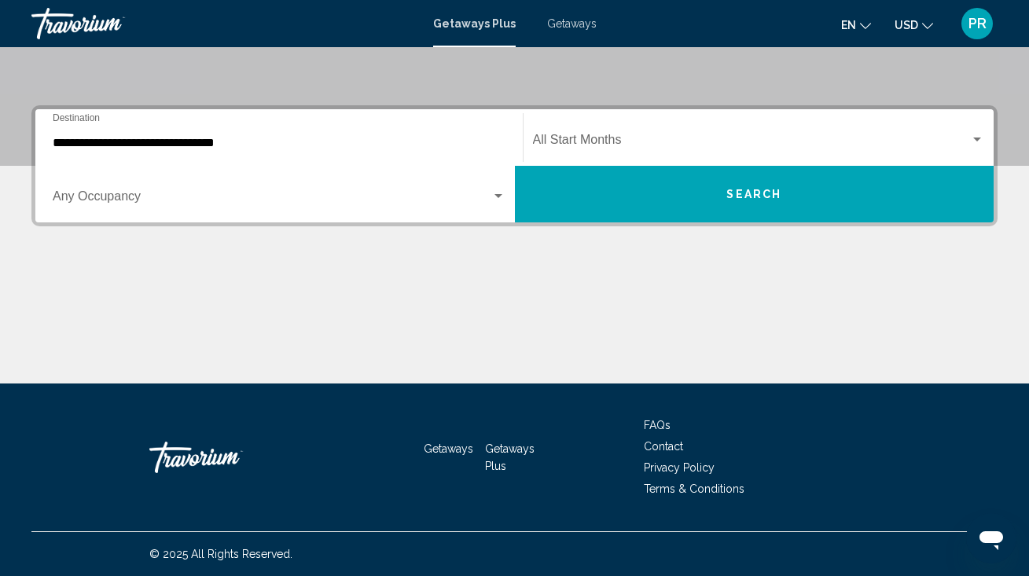
click at [121, 189] on div "Occupancy Any Occupancy" at bounding box center [279, 195] width 453 height 50
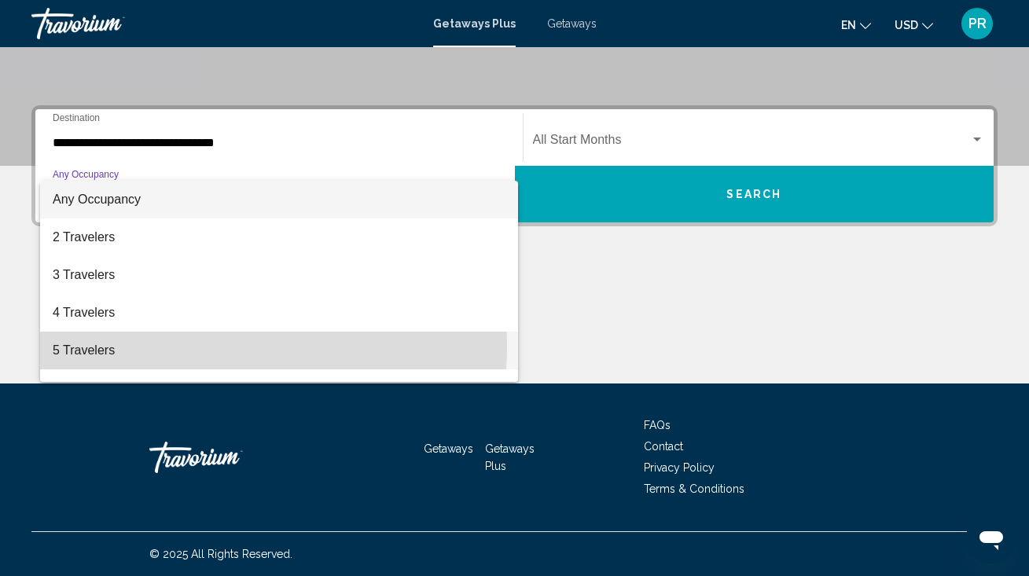
click at [120, 344] on span "5 Travelers" at bounding box center [279, 351] width 453 height 38
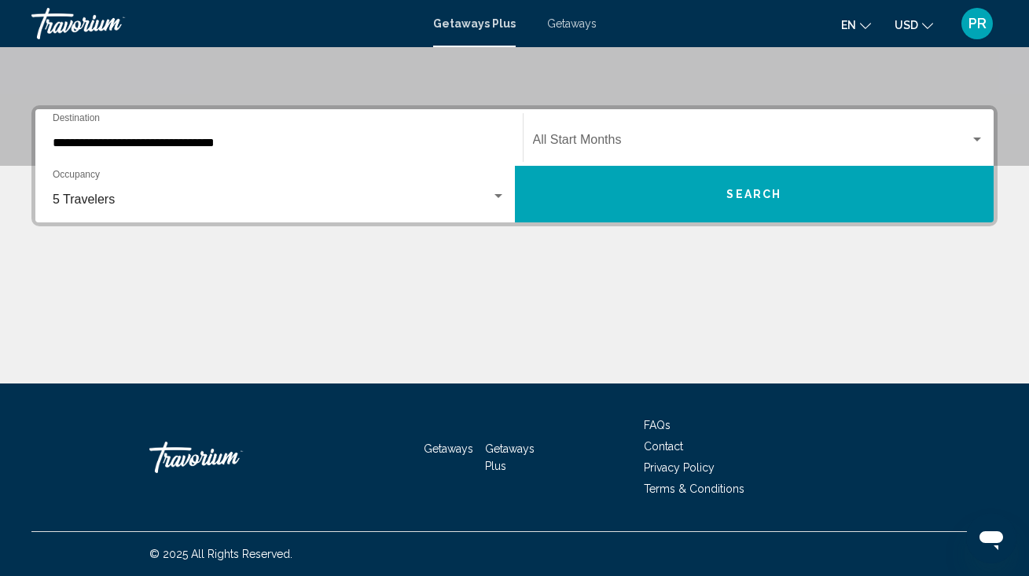
click at [599, 130] on div "Start Month All Start Months" at bounding box center [759, 138] width 452 height 50
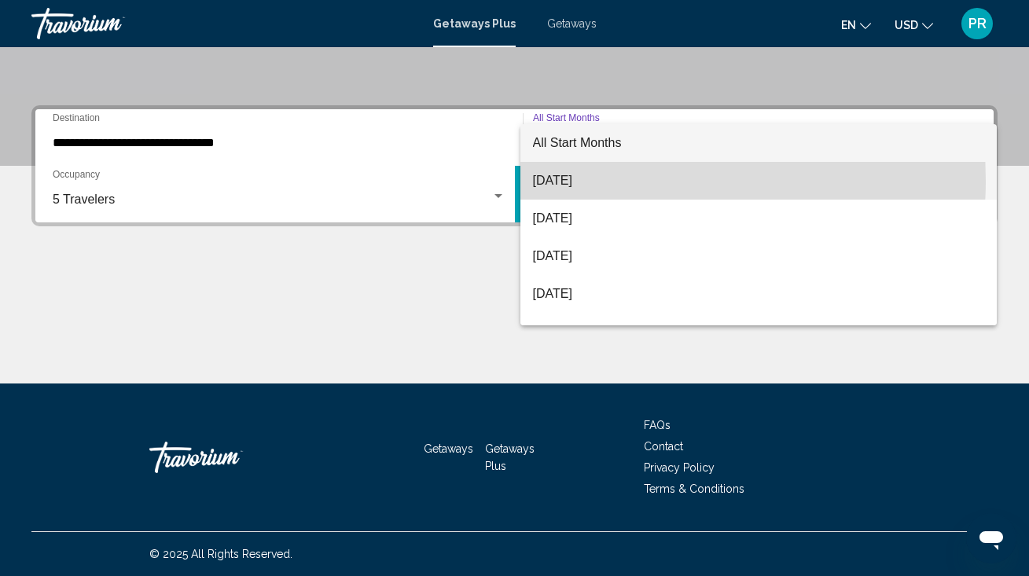
click at [596, 181] on span "[DATE]" at bounding box center [759, 181] width 452 height 38
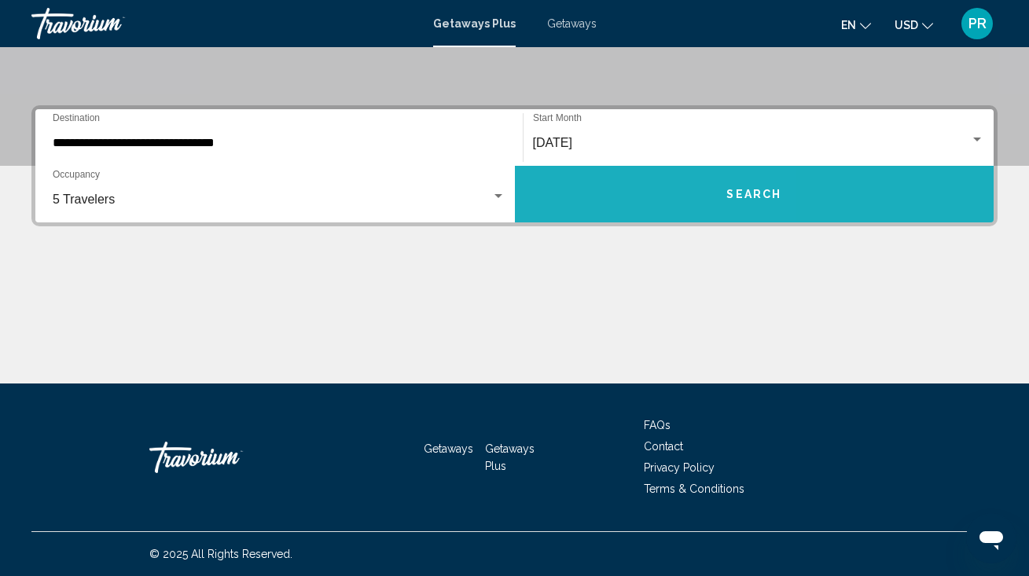
click at [596, 181] on button "Search" at bounding box center [754, 194] width 479 height 57
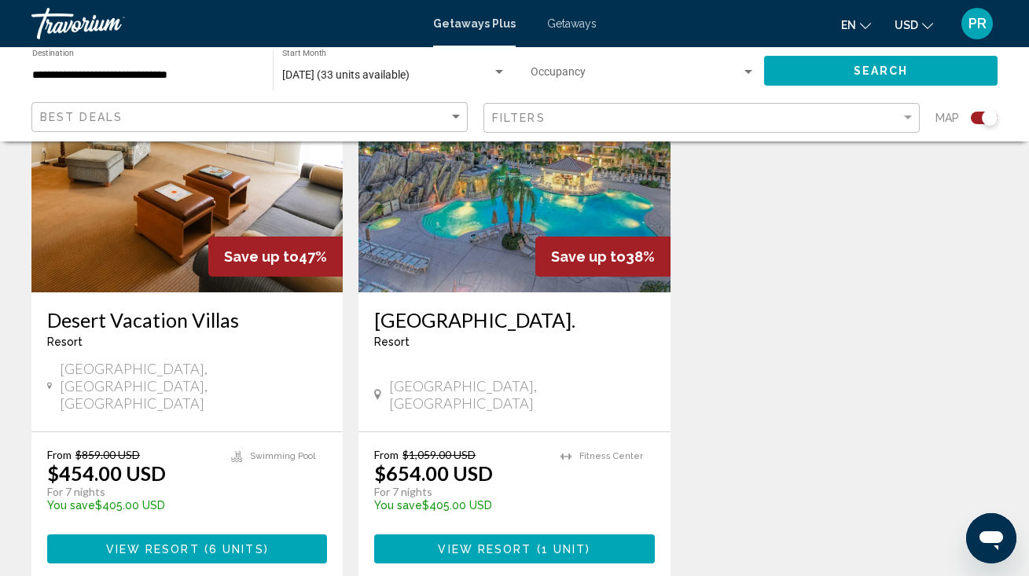
scroll to position [1807, 0]
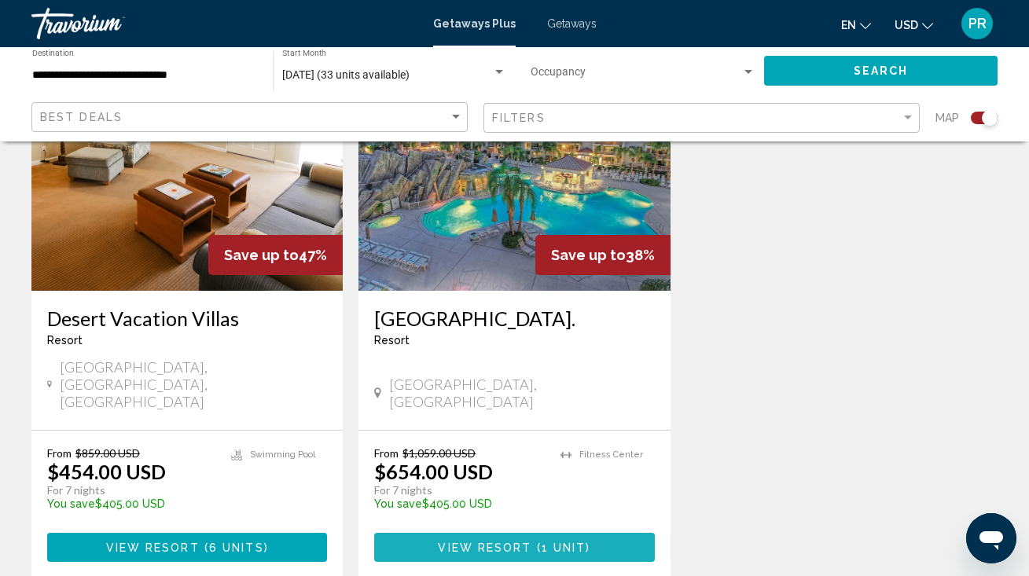
click at [523, 533] on button "View Resort ( 1 unit )" at bounding box center [514, 547] width 280 height 29
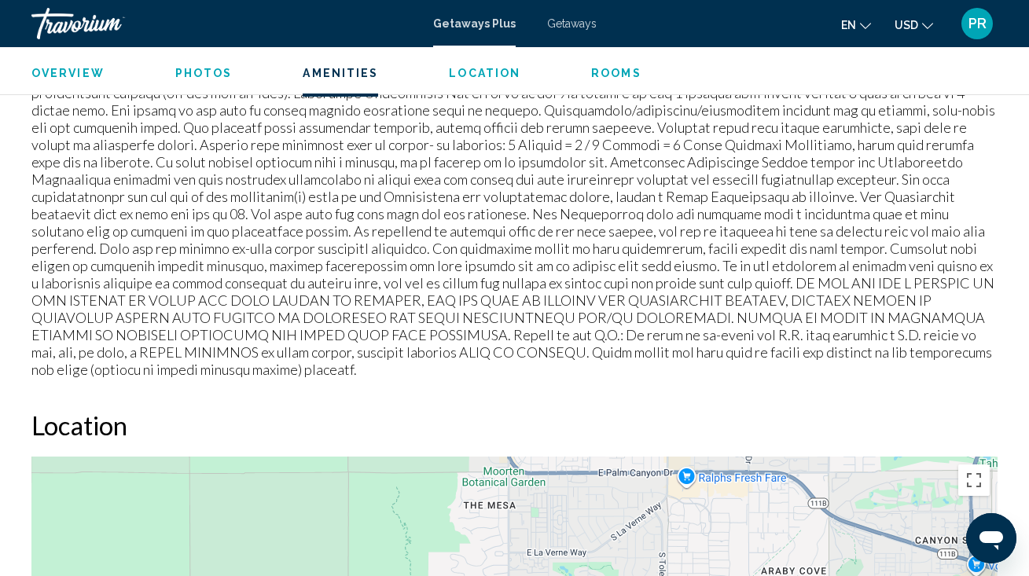
scroll to position [1943, 0]
